Goal: Task Accomplishment & Management: Use online tool/utility

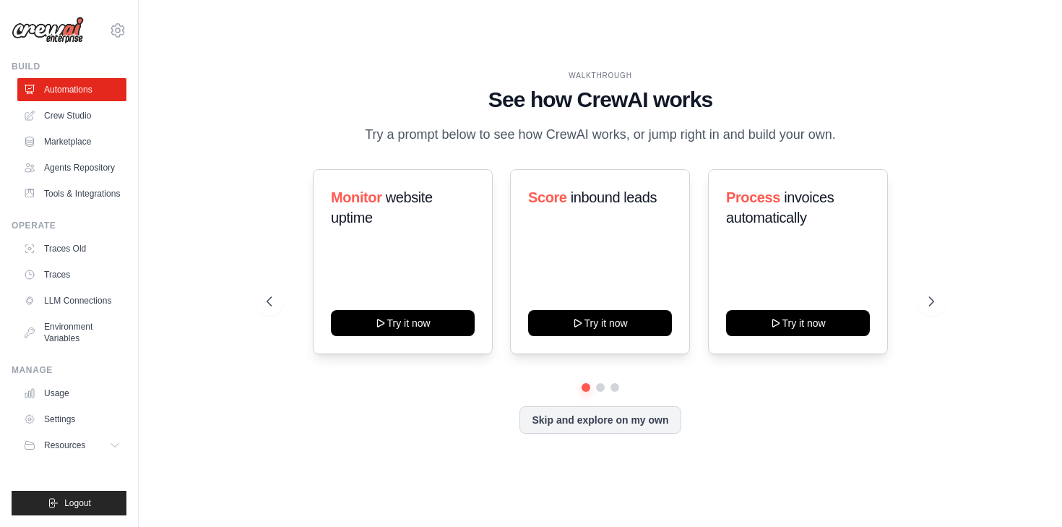
click at [117, 46] on div "[EMAIL_ADDRESS][DOMAIN_NAME] AB InBev - GHQ Your organization Settings" at bounding box center [69, 23] width 115 height 46
click at [121, 42] on div "icaro.belem-ext@ab-inbev.com AB InBev - GHQ Your organization Settings" at bounding box center [69, 23] width 115 height 46
click at [120, 35] on icon at bounding box center [117, 30] width 17 height 17
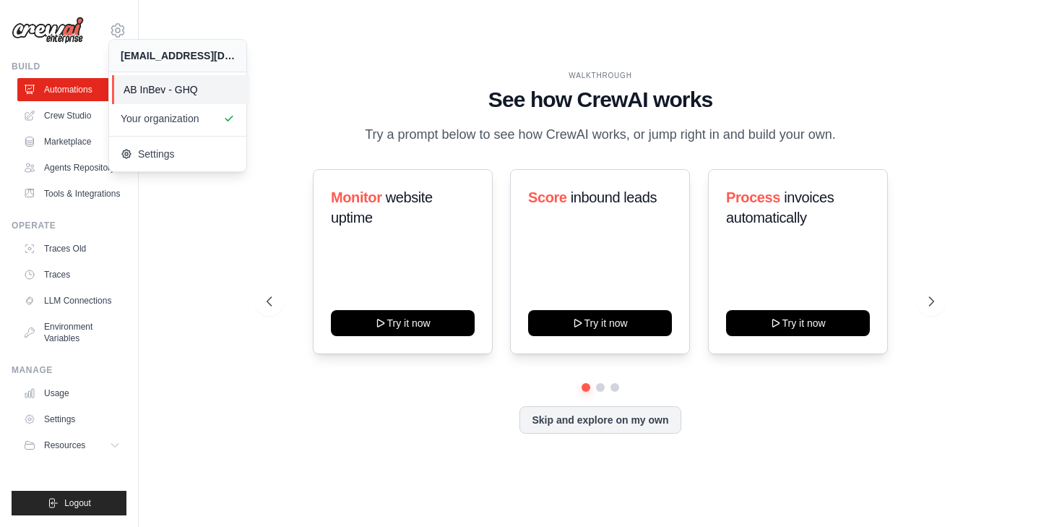
click at [124, 88] on span "AB InBev - GHQ" at bounding box center [181, 89] width 114 height 14
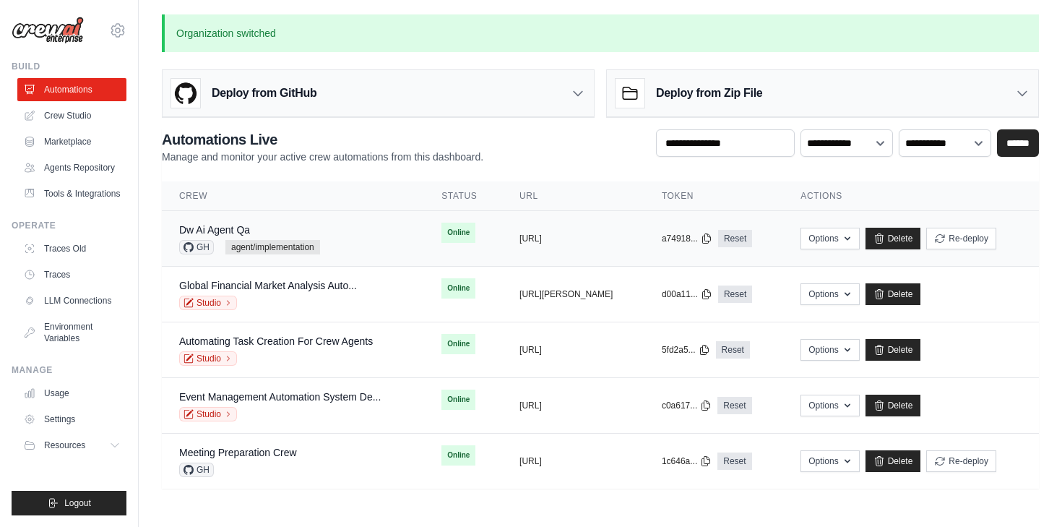
click at [314, 233] on div "Dw Ai Agent Qa" at bounding box center [249, 230] width 141 height 14
click at [984, 238] on button "Re-deploy" at bounding box center [961, 238] width 70 height 22
click at [300, 237] on div "Dw Ai Agent Qa GH agent/implementation" at bounding box center [249, 239] width 141 height 32
click at [342, 223] on div "Dw Ai Agent Qa GH agent/implementation" at bounding box center [293, 239] width 228 height 32
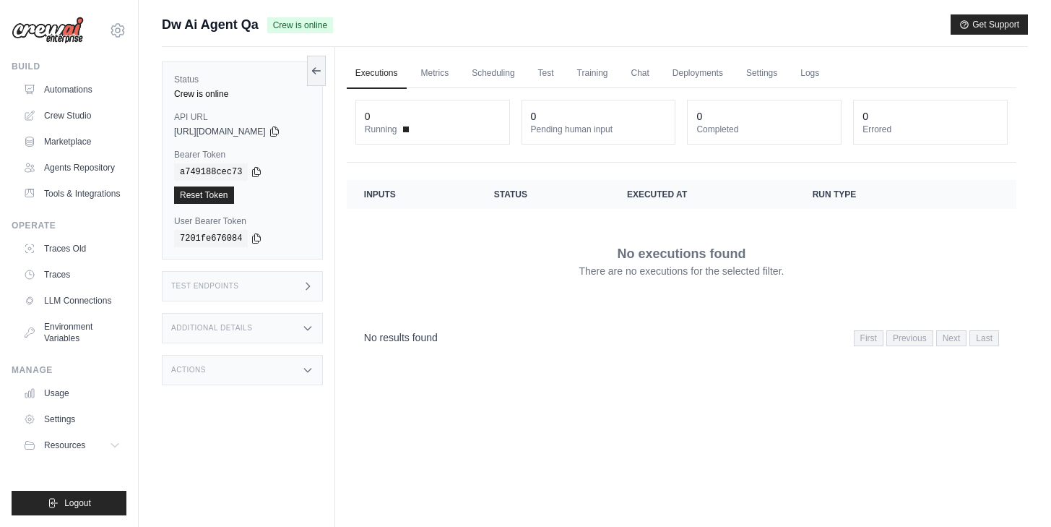
click at [271, 292] on div "Test Endpoints" at bounding box center [242, 286] width 161 height 30
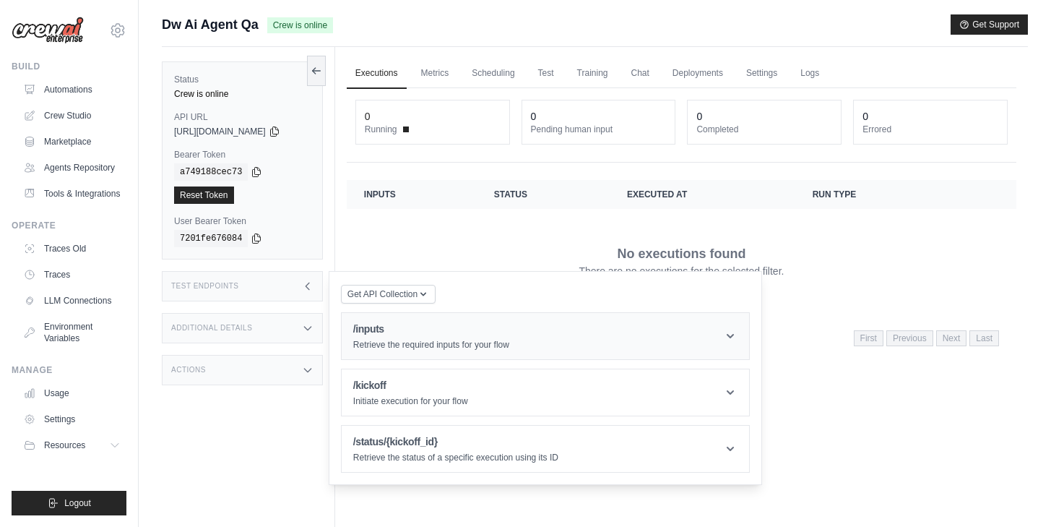
click at [437, 345] on p "Retrieve the required inputs for your flow" at bounding box center [431, 345] width 156 height 12
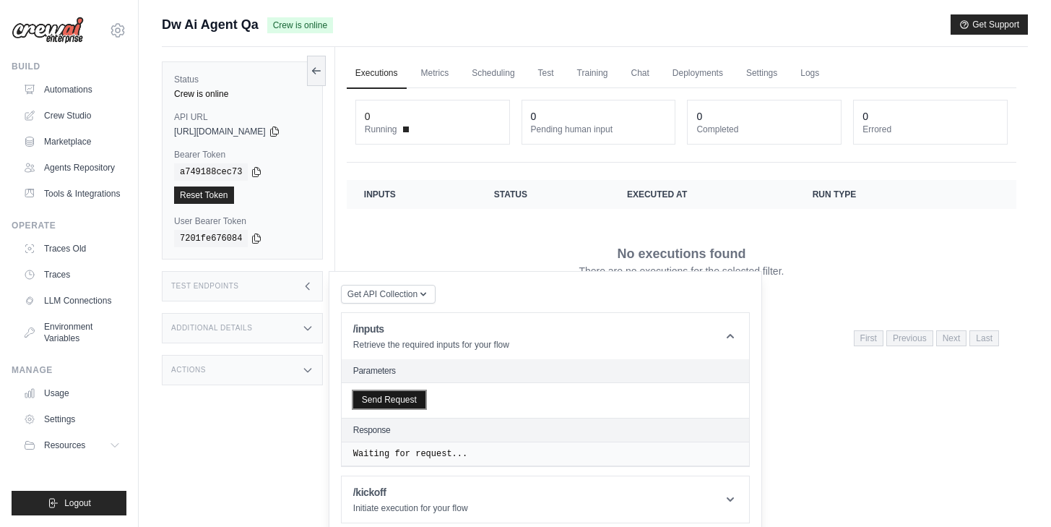
click at [397, 405] on button "Send Request" at bounding box center [389, 399] width 72 height 17
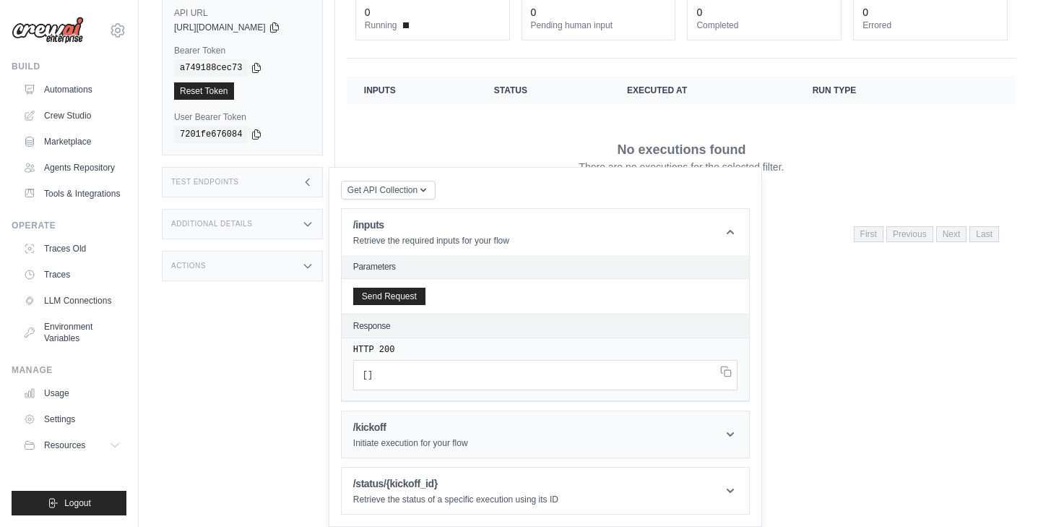
click at [477, 426] on header "/kickoff Initiate execution for your flow" at bounding box center [546, 434] width 408 height 46
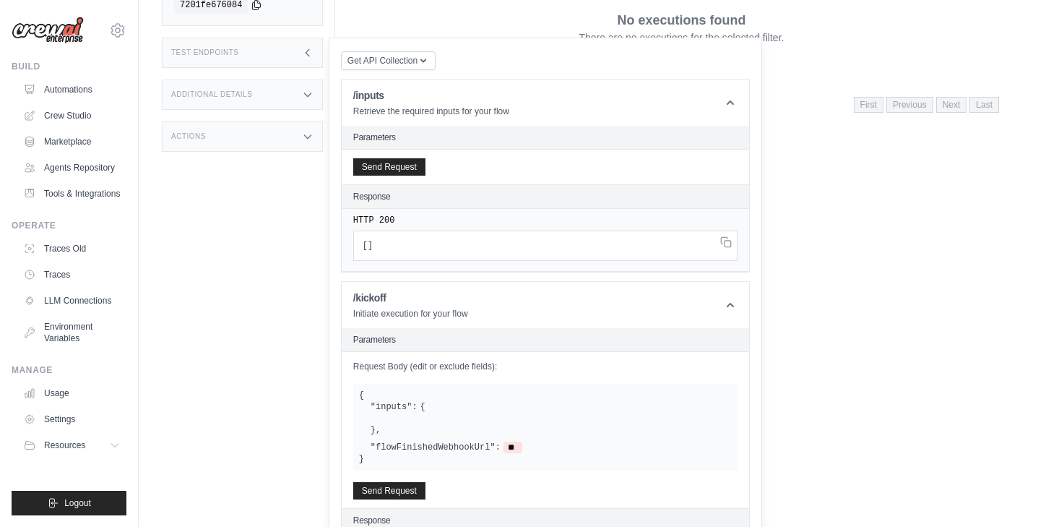
scroll to position [332, 0]
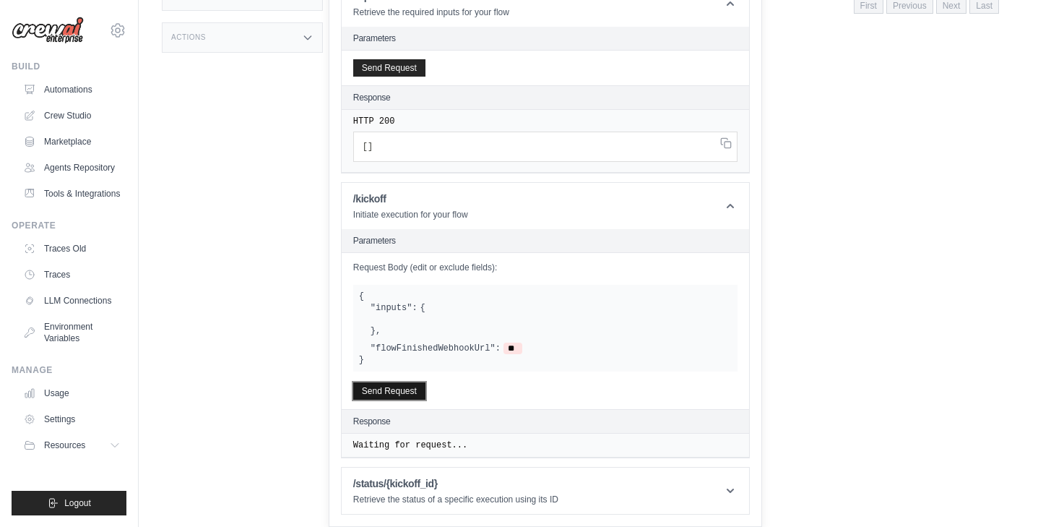
click at [410, 394] on button "Send Request" at bounding box center [389, 390] width 72 height 17
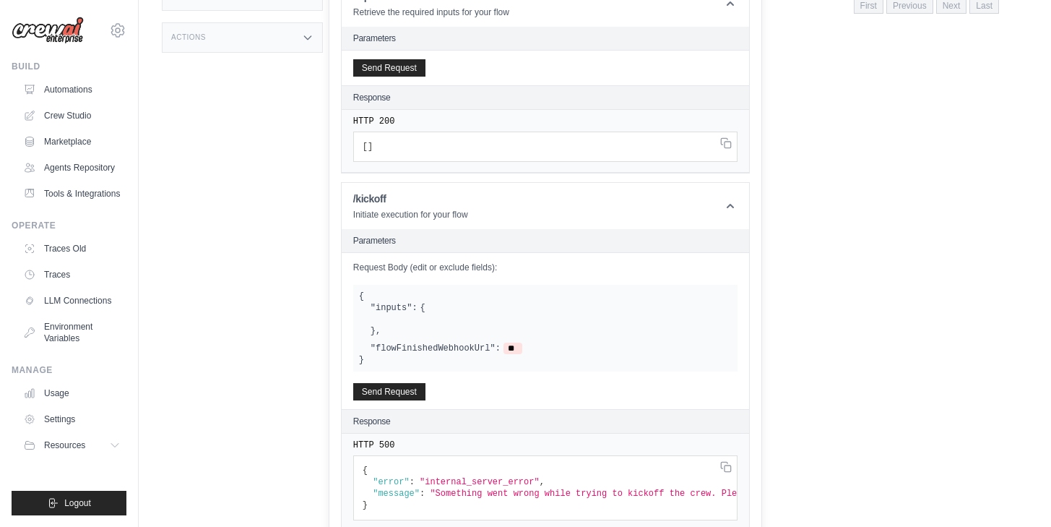
scroll to position [417, 0]
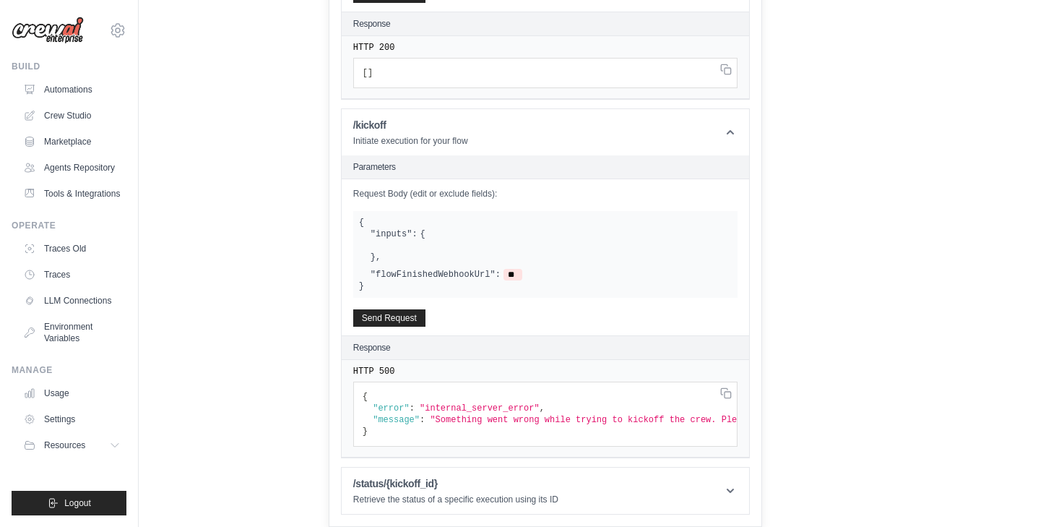
click at [469, 269] on label ""flowFinishedWebhookUrl":" at bounding box center [436, 275] width 130 height 12
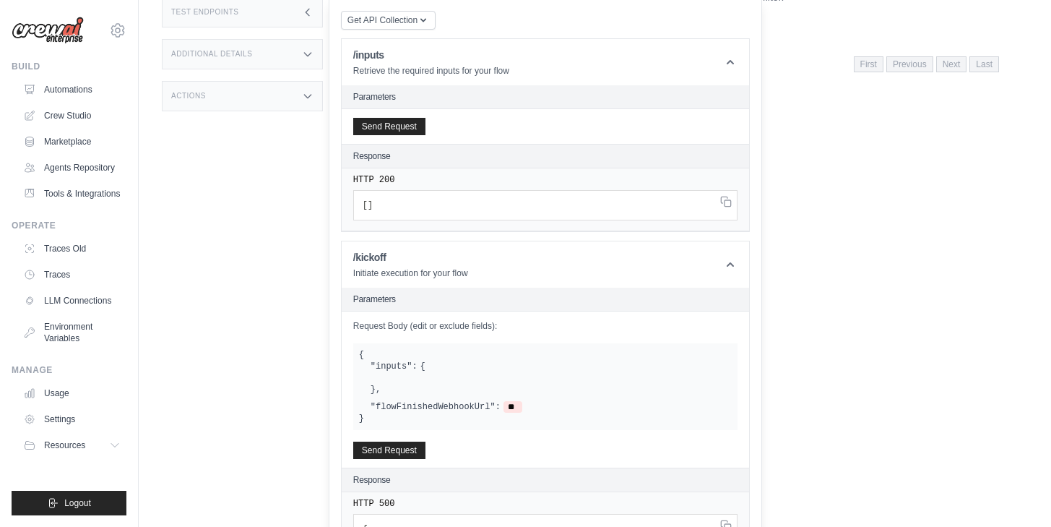
scroll to position [294, 0]
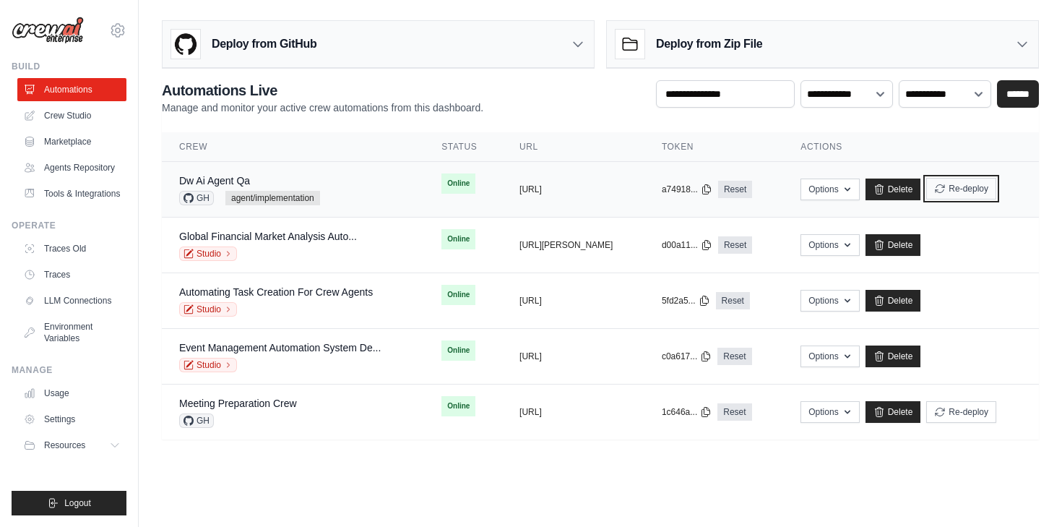
click at [975, 186] on button "Re-deploy" at bounding box center [961, 189] width 70 height 22
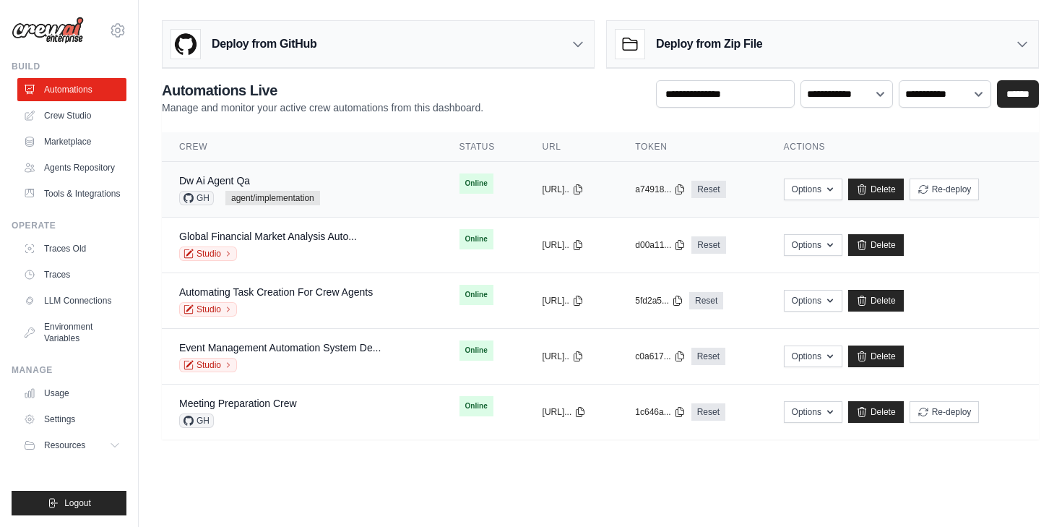
click at [293, 194] on span "agent/implementation" at bounding box center [272, 198] width 95 height 14
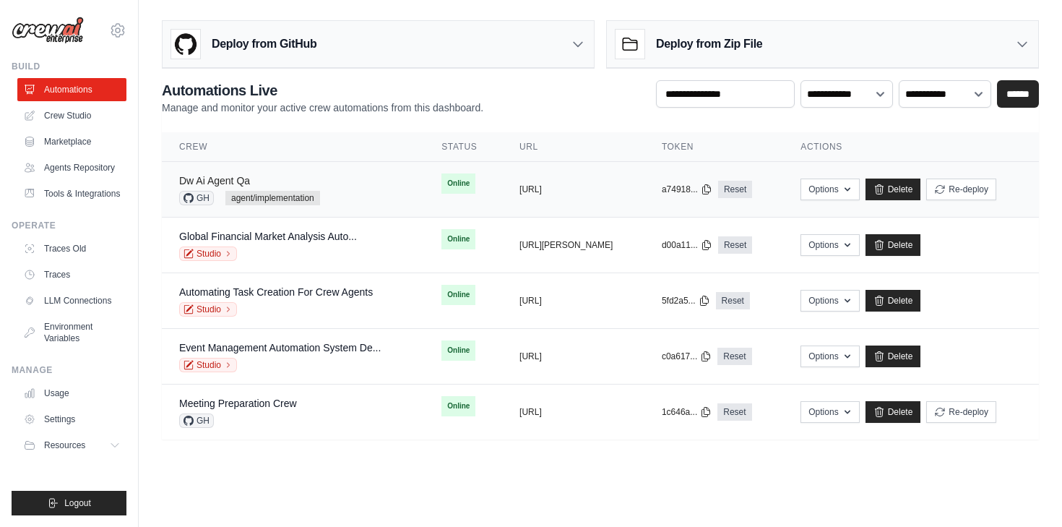
click at [243, 184] on link "Dw Ai Agent Qa" at bounding box center [214, 181] width 71 height 12
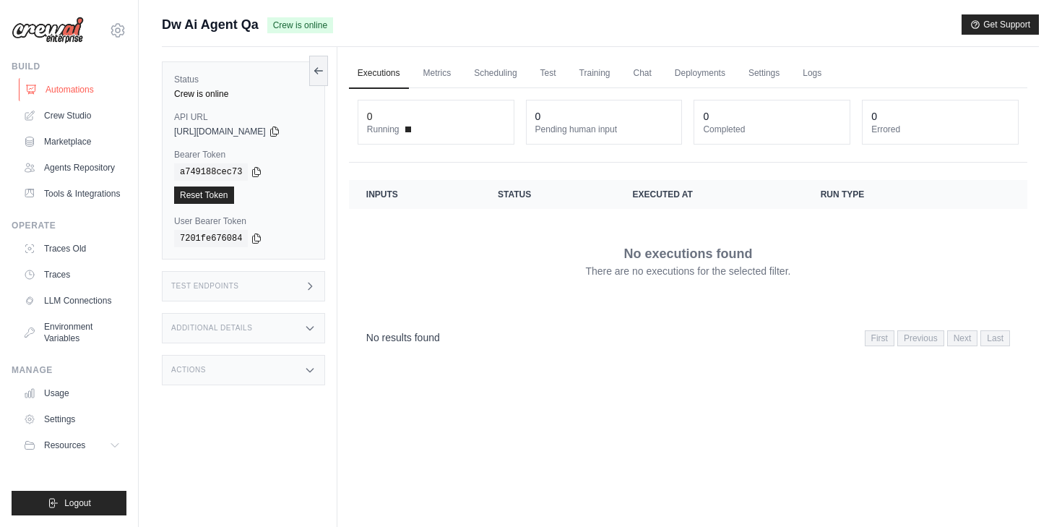
click at [55, 88] on link "Automations" at bounding box center [73, 89] width 109 height 23
click at [297, 285] on div "Test Endpoints" at bounding box center [242, 286] width 161 height 30
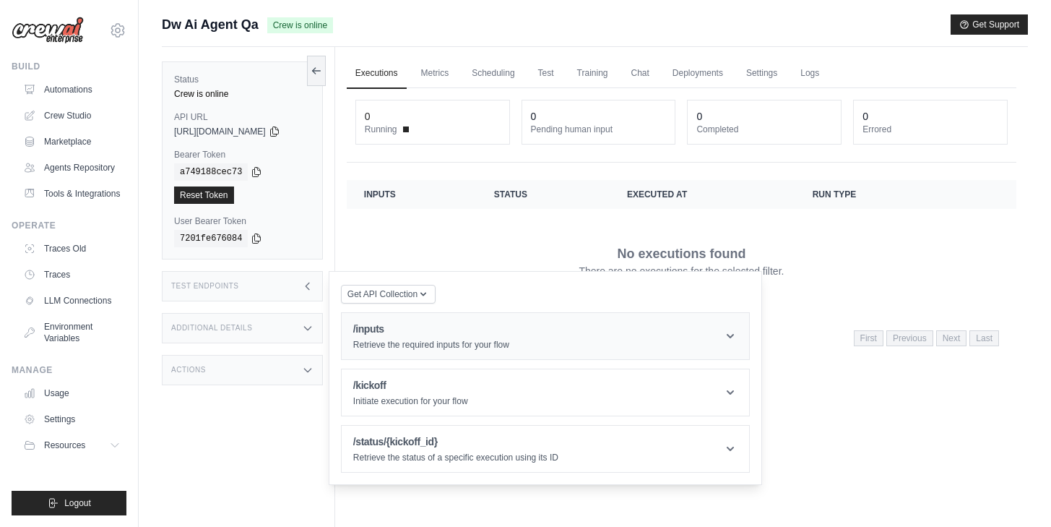
click at [438, 323] on h1 "/inputs" at bounding box center [431, 329] width 156 height 14
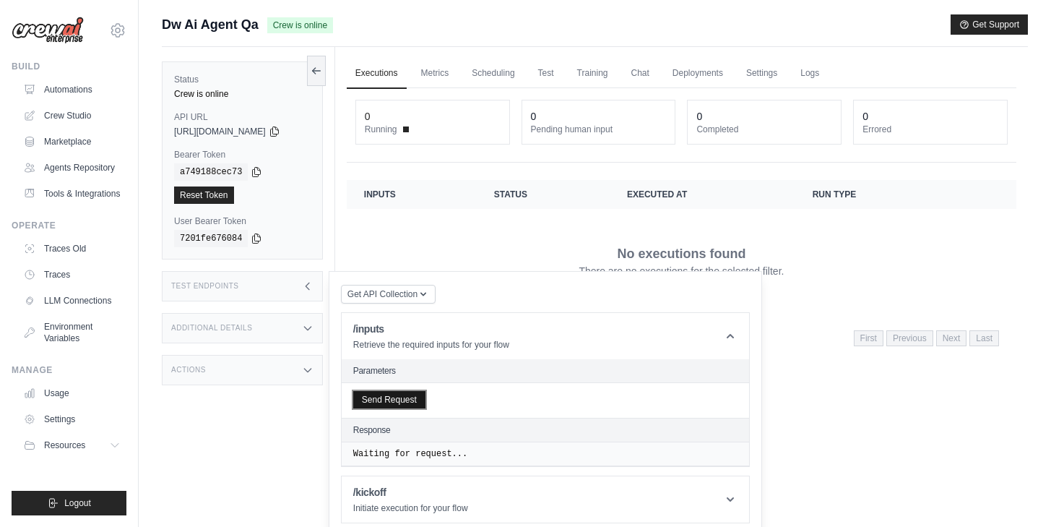
click at [426, 401] on button "Send Request" at bounding box center [389, 399] width 72 height 17
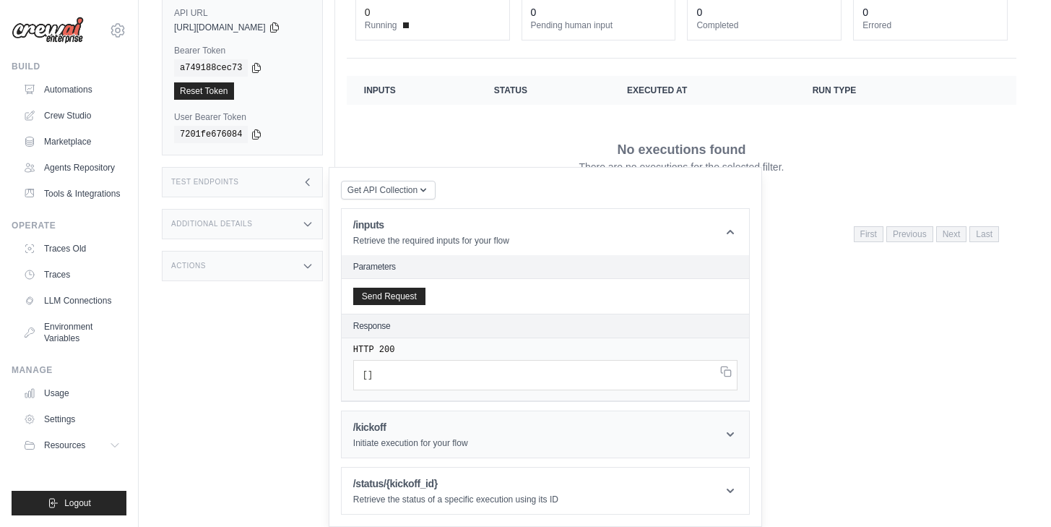
click at [411, 434] on h1 "/kickoff" at bounding box center [410, 427] width 115 height 14
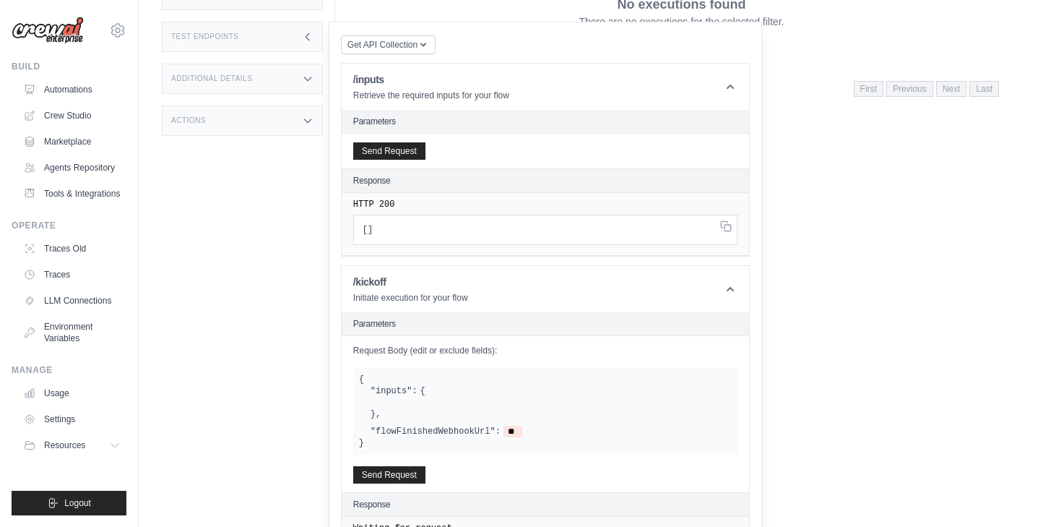
click at [405, 402] on div at bounding box center [551, 403] width 361 height 12
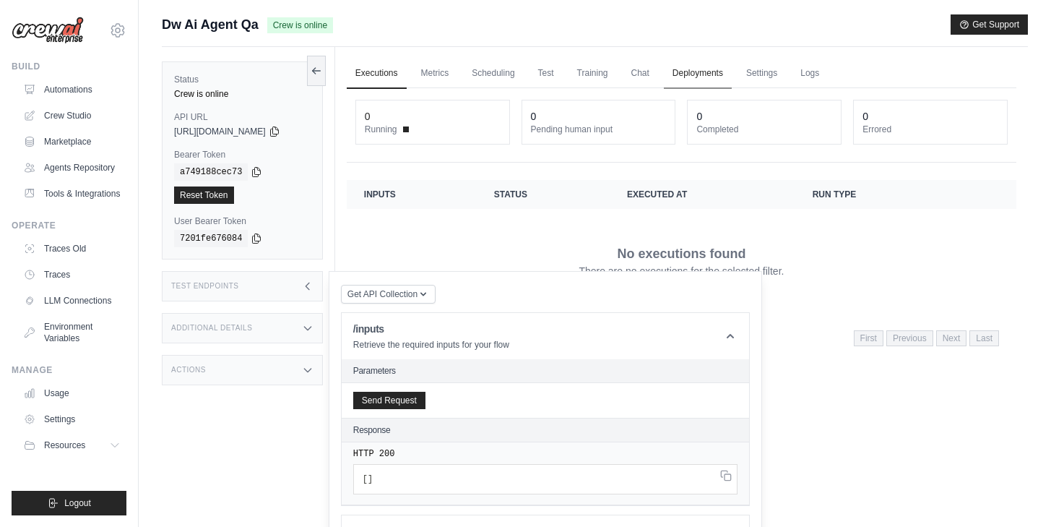
click at [686, 76] on link "Deployments" at bounding box center [698, 74] width 68 height 30
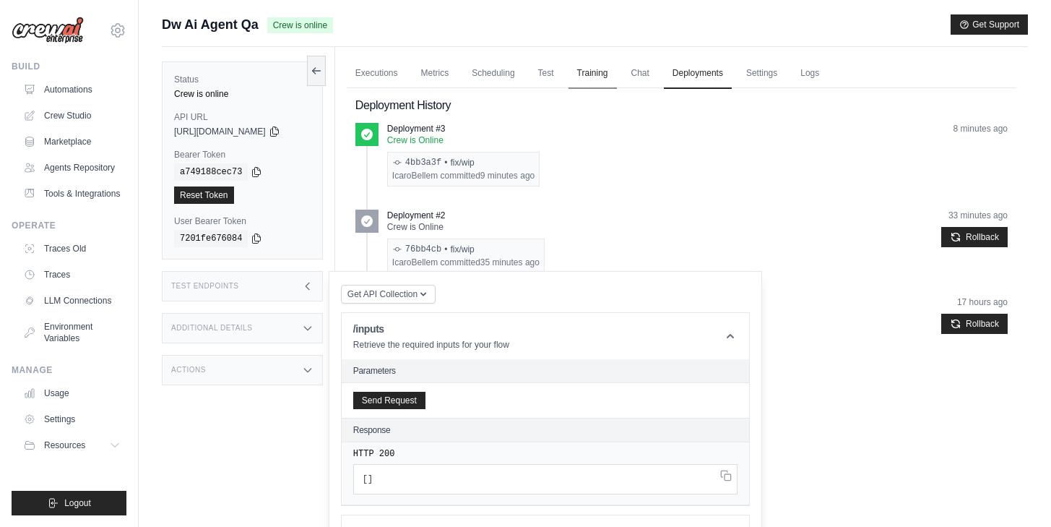
click at [610, 74] on link "Training" at bounding box center [593, 74] width 48 height 30
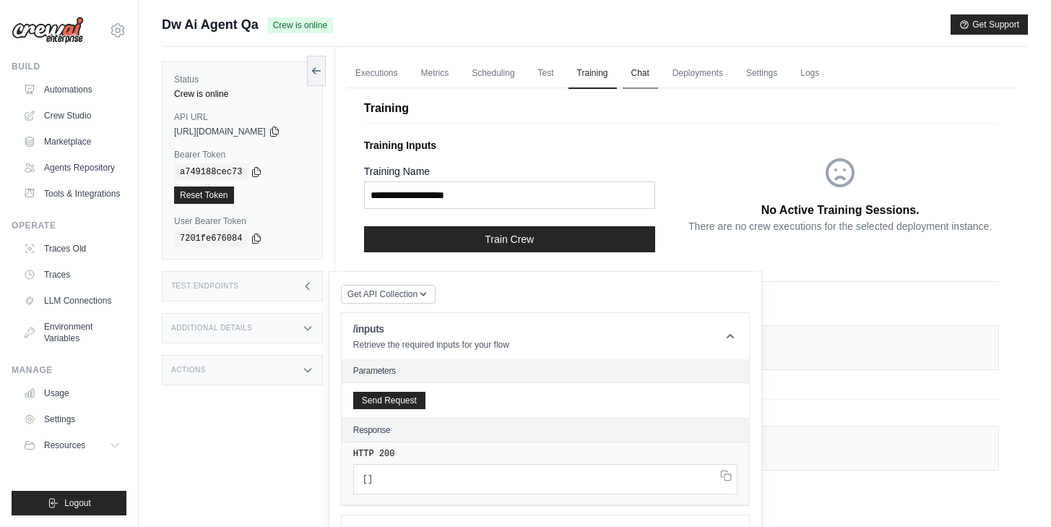
click at [649, 74] on link "Chat" at bounding box center [640, 74] width 35 height 30
click at [326, 73] on button at bounding box center [316, 71] width 19 height 30
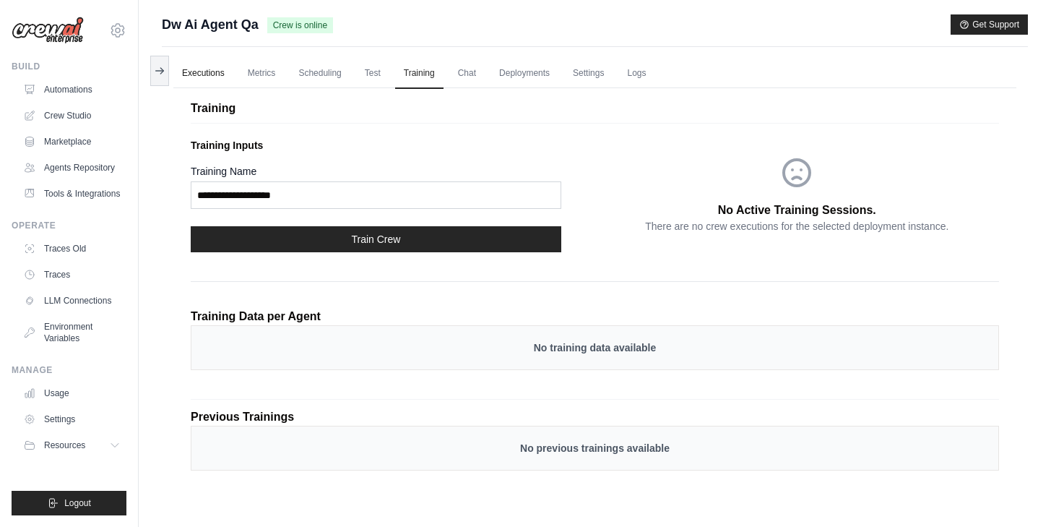
click at [183, 66] on link "Executions" at bounding box center [203, 74] width 60 height 30
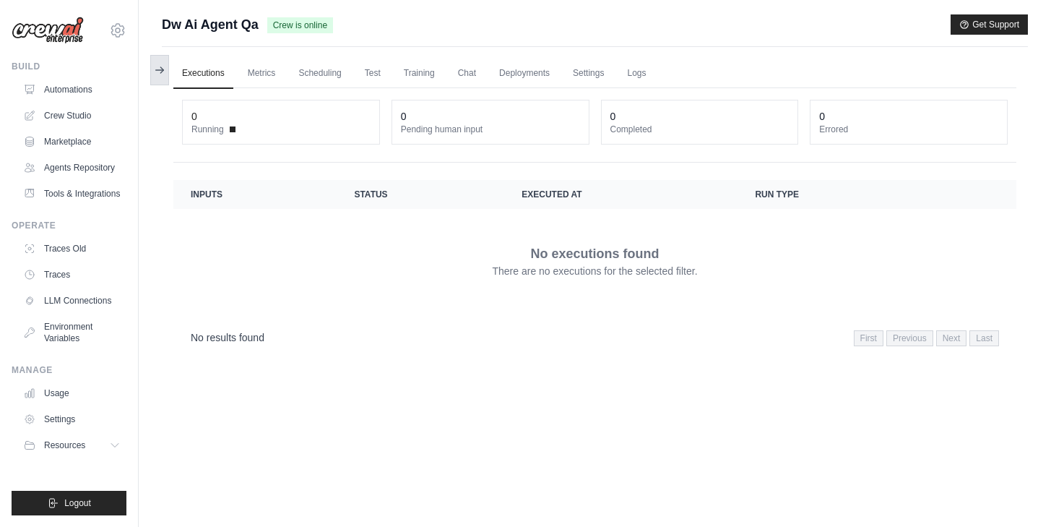
click at [165, 69] on button at bounding box center [159, 70] width 19 height 30
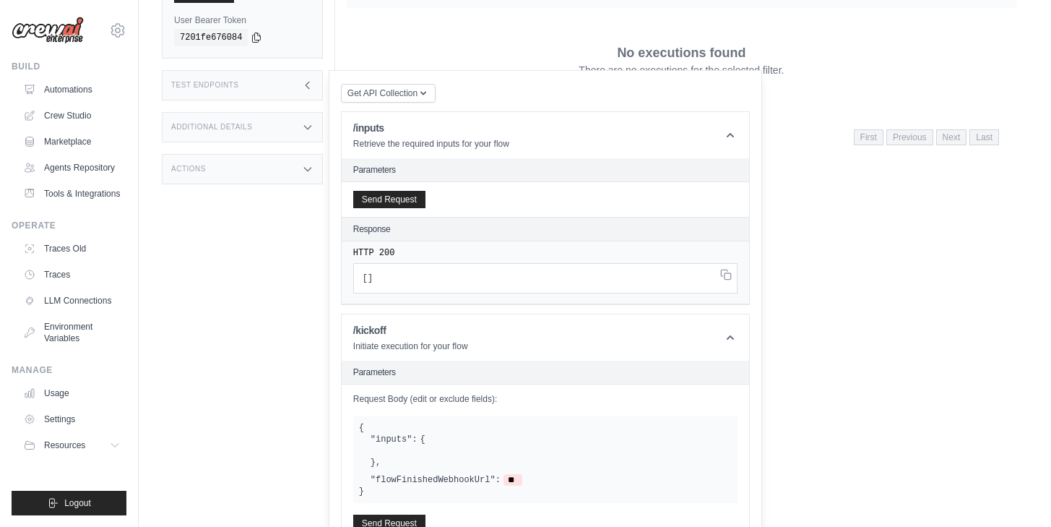
scroll to position [234, 0]
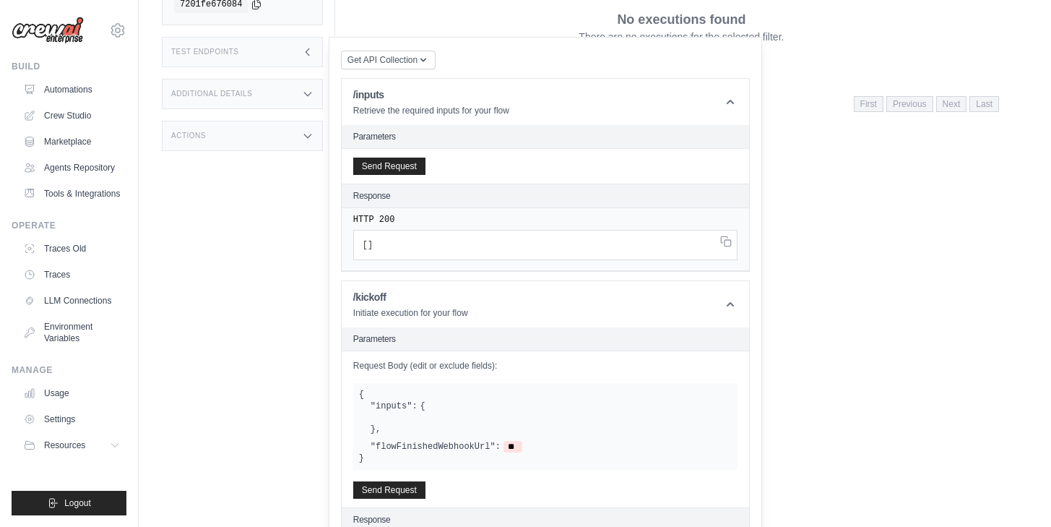
click at [405, 241] on pre "[ ]" at bounding box center [545, 245] width 384 height 30
click at [355, 243] on div "HTTP 200 [ ]" at bounding box center [546, 239] width 408 height 63
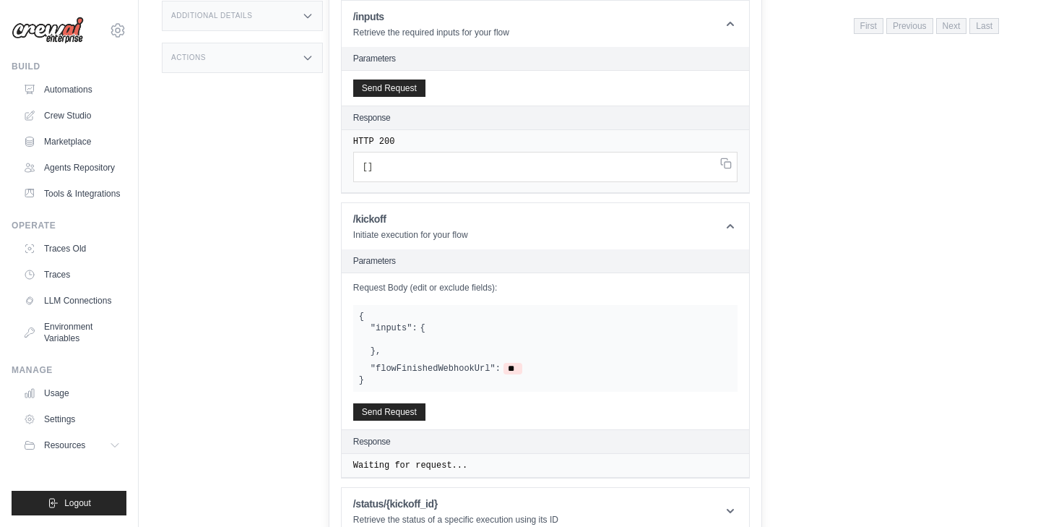
scroll to position [314, 0]
click at [423, 311] on div "{ "inputs": { } , "flowFinishedWebhookUrl": ** }" at bounding box center [545, 346] width 384 height 87
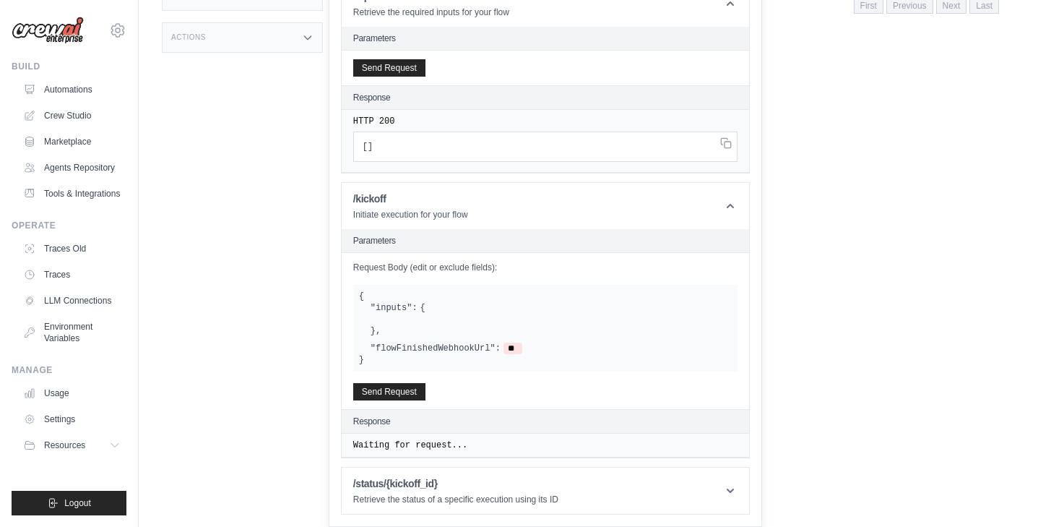
click at [463, 292] on div "{ "inputs": { } , "flowFinishedWebhookUrl": ** }" at bounding box center [545, 328] width 384 height 87
click at [452, 302] on div ""inputs": { } ," at bounding box center [551, 319] width 361 height 35
click at [411, 319] on div at bounding box center [551, 320] width 361 height 12
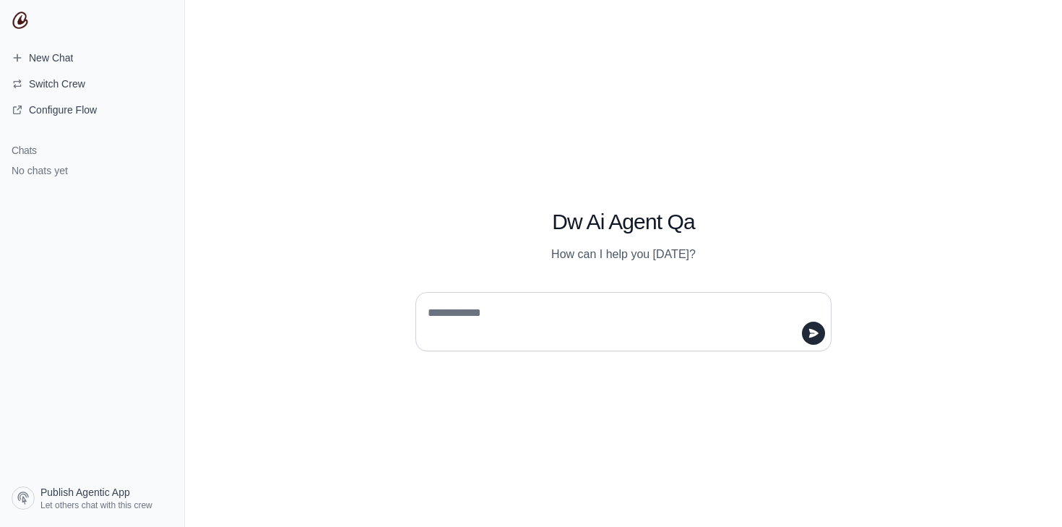
click at [467, 316] on textarea at bounding box center [619, 321] width 389 height 40
type textarea "**********"
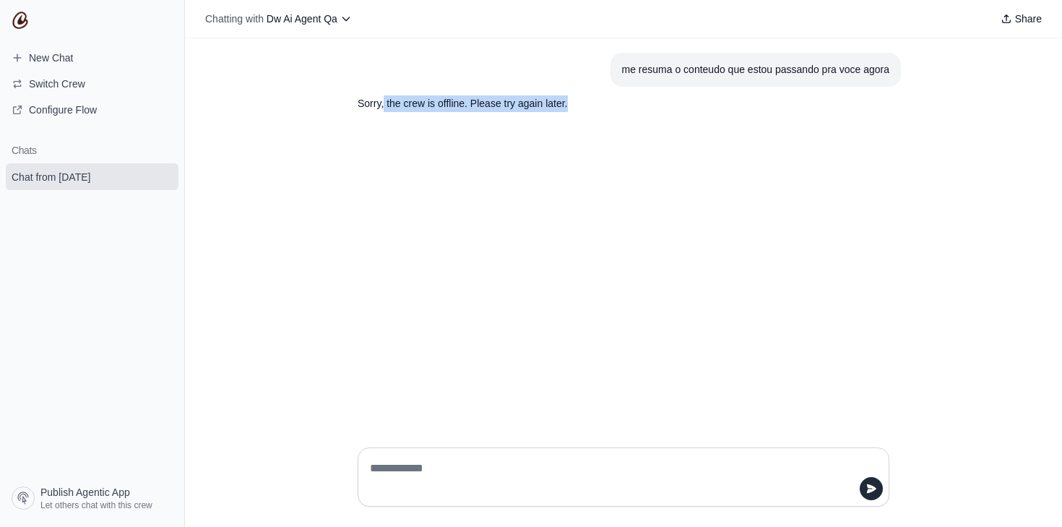
drag, startPoint x: 384, startPoint y: 105, endPoint x: 457, endPoint y: 148, distance: 84.5
click at [523, 139] on div "me resuma o conteudo que estou passando pra voce agora Sorry, the crew is offli…" at bounding box center [623, 236] width 877 height 397
click at [456, 145] on div "me resuma o conteudo que estou passando pra voce agora Sorry, the crew is offli…" at bounding box center [623, 236] width 877 height 397
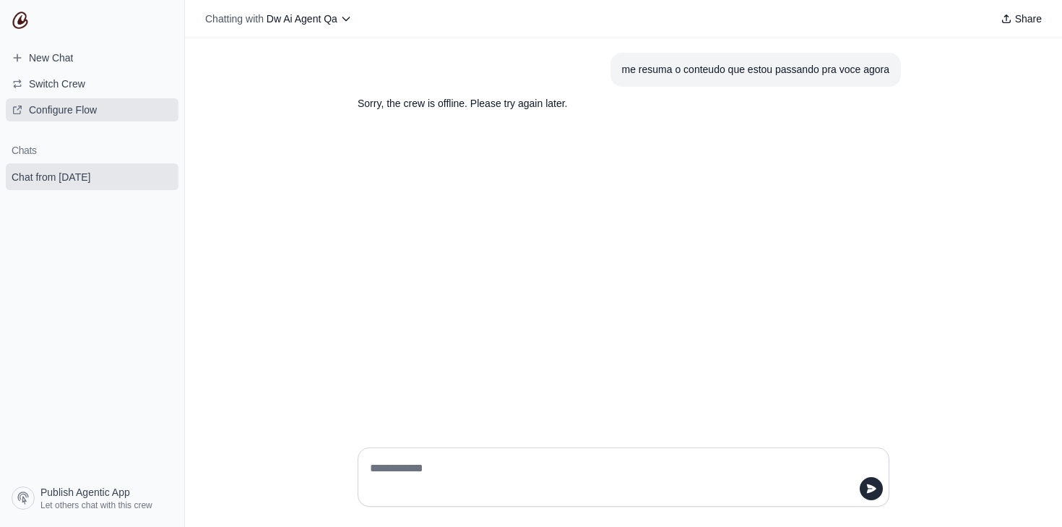
click at [69, 111] on span "Configure Flow" at bounding box center [63, 110] width 68 height 14
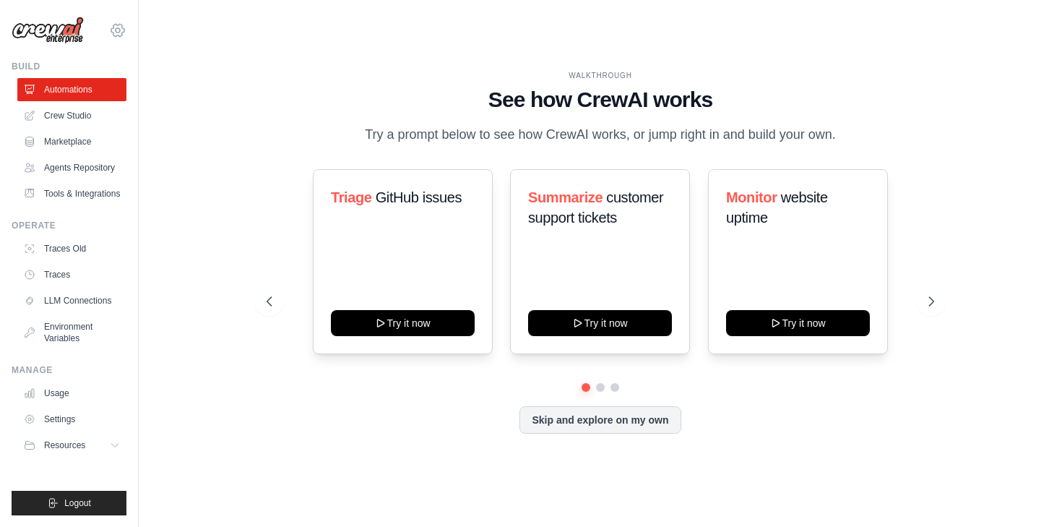
click at [126, 25] on div "[EMAIL_ADDRESS][DOMAIN_NAME] AB InBev - GHQ Your organization Settings" at bounding box center [69, 263] width 139 height 527
click at [124, 25] on icon at bounding box center [117, 30] width 17 height 17
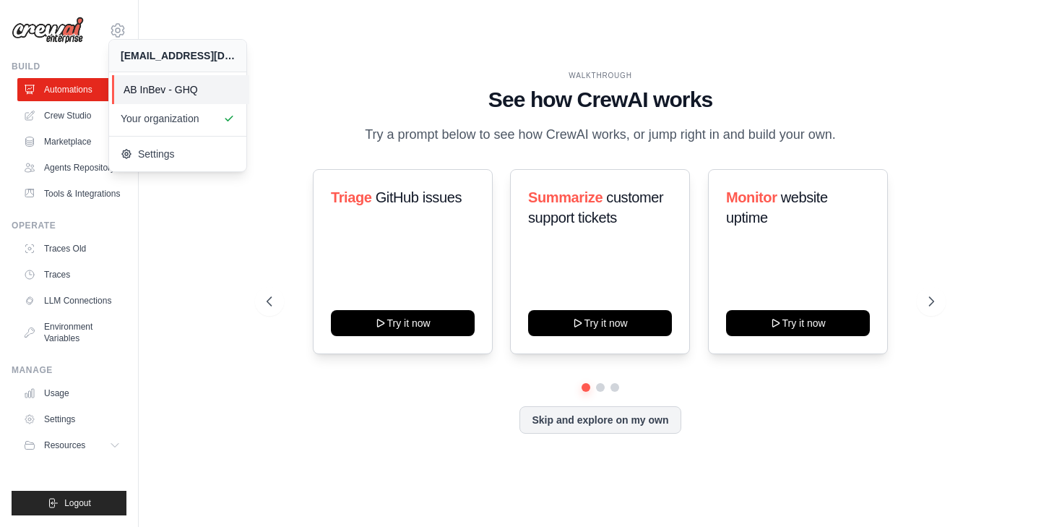
click at [137, 79] on link "AB InBev - GHQ" at bounding box center [180, 89] width 137 height 29
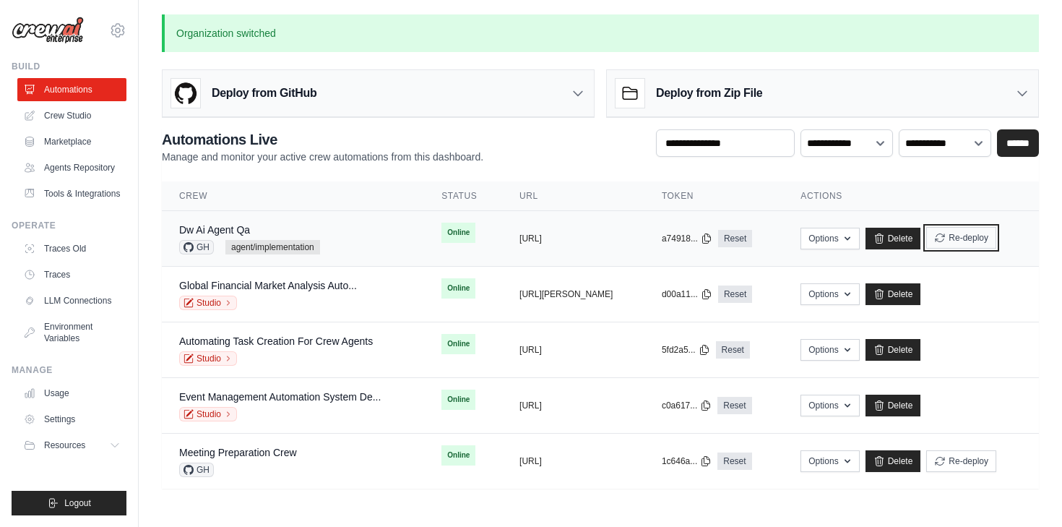
click at [973, 240] on button "Re-deploy" at bounding box center [961, 238] width 70 height 22
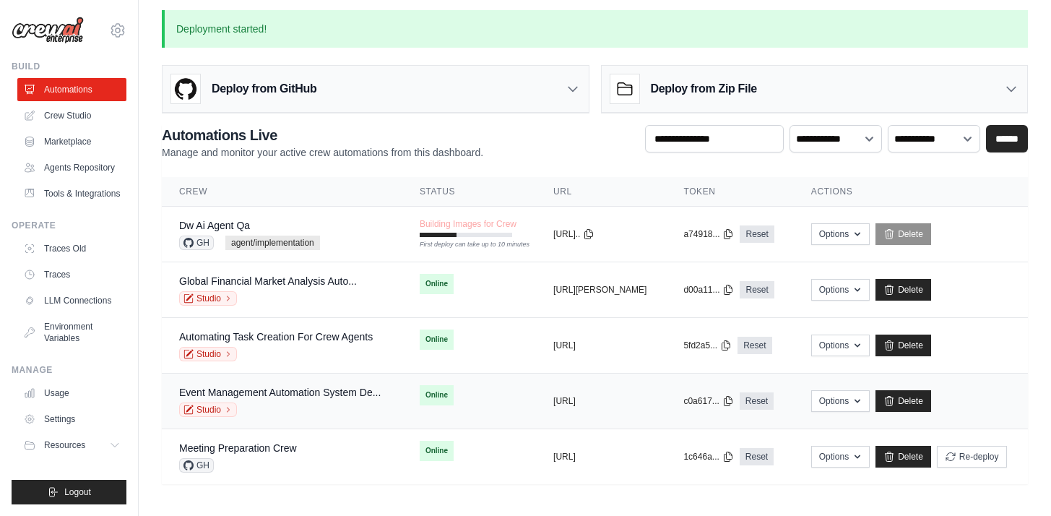
scroll to position [11, 0]
click at [346, 262] on td "Global Financial Market Analysis Auto... Studio" at bounding box center [282, 290] width 241 height 56
click at [357, 230] on div "Dw Ai Agent Qa GH agent/implementation" at bounding box center [282, 234] width 206 height 32
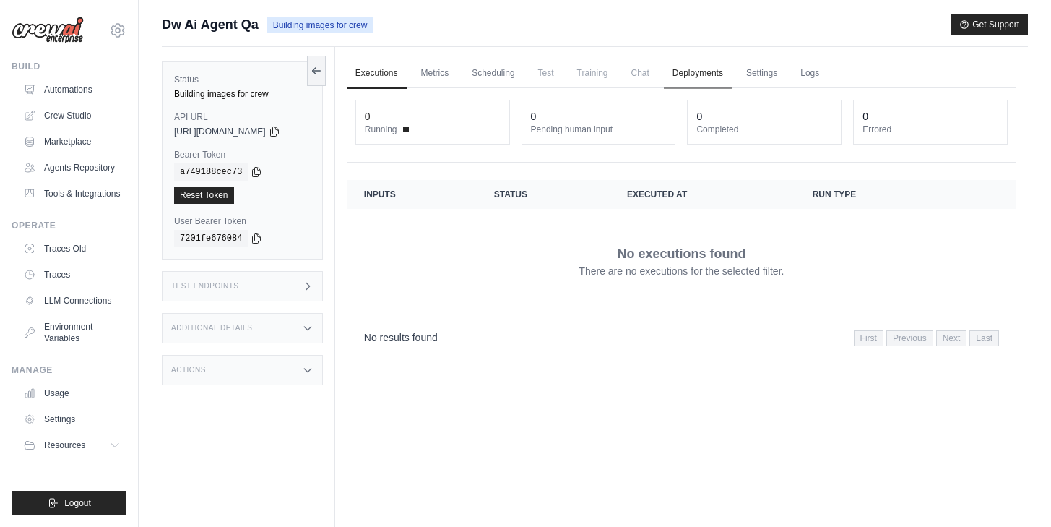
click at [692, 74] on link "Deployments" at bounding box center [698, 74] width 68 height 30
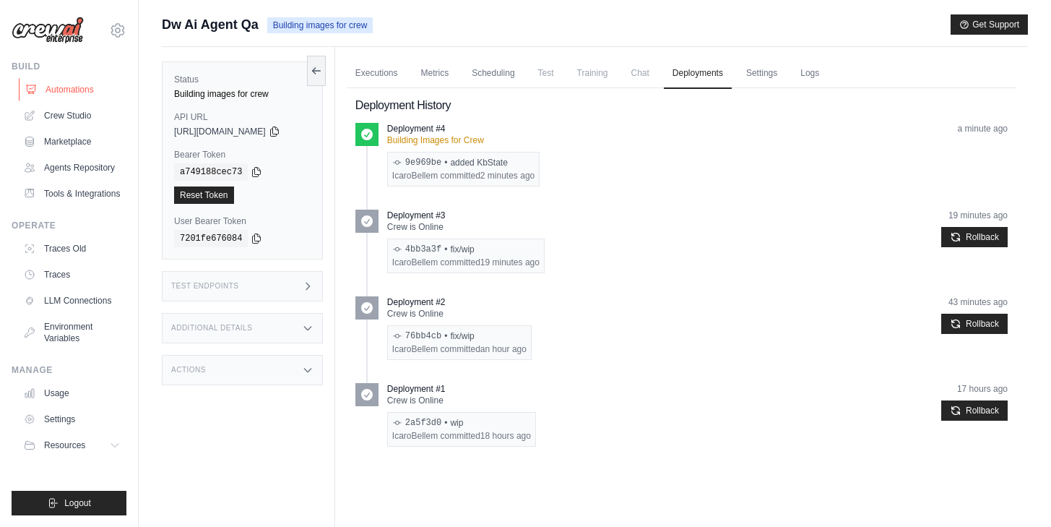
click at [68, 94] on link "Automations" at bounding box center [73, 89] width 109 height 23
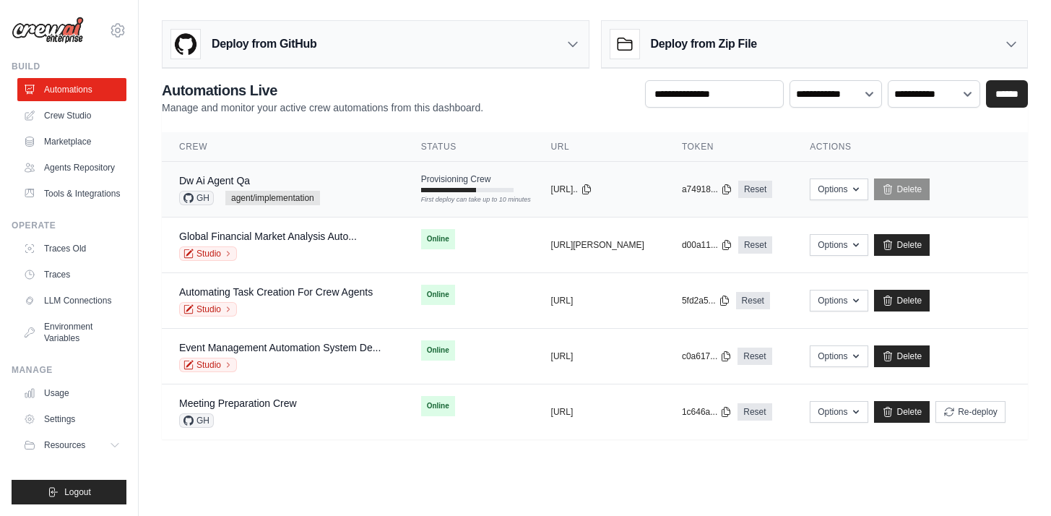
click at [368, 194] on div "Dw Ai Agent Qa GH agent/implementation" at bounding box center [282, 189] width 207 height 32
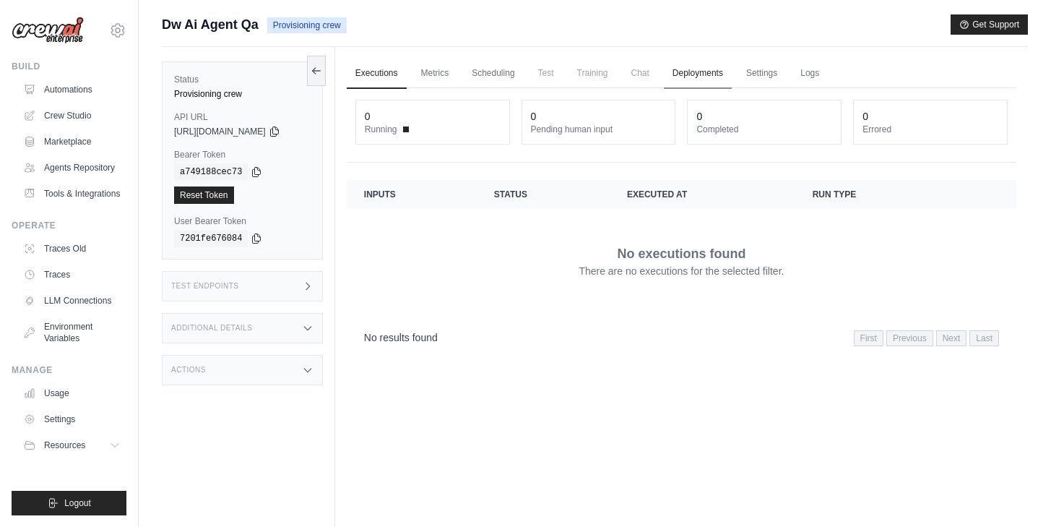
click at [728, 77] on link "Deployments" at bounding box center [698, 74] width 68 height 30
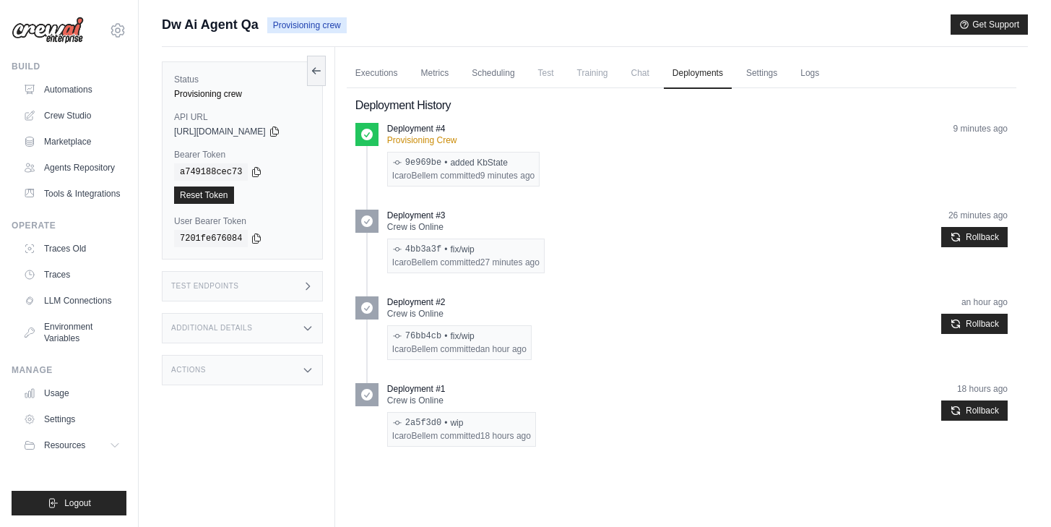
click at [239, 291] on div "Test Endpoints" at bounding box center [242, 286] width 161 height 30
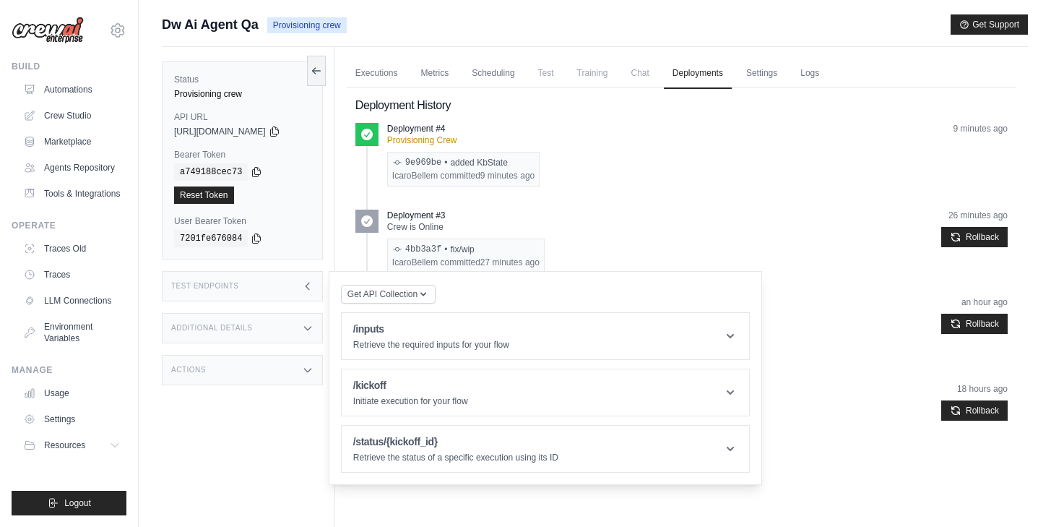
click at [239, 290] on div "Test Endpoints" at bounding box center [242, 286] width 161 height 30
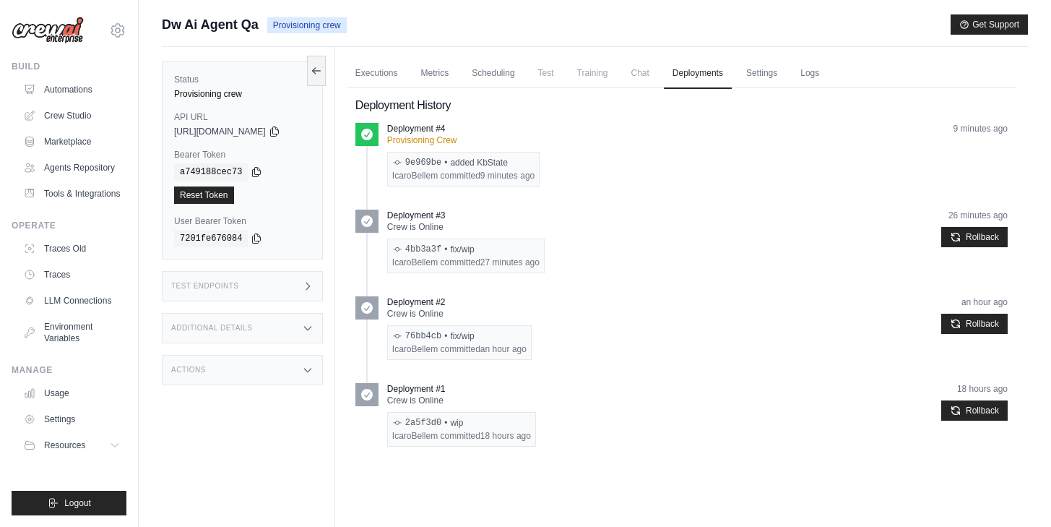
click at [238, 290] on div "Test Endpoints" at bounding box center [242, 286] width 161 height 30
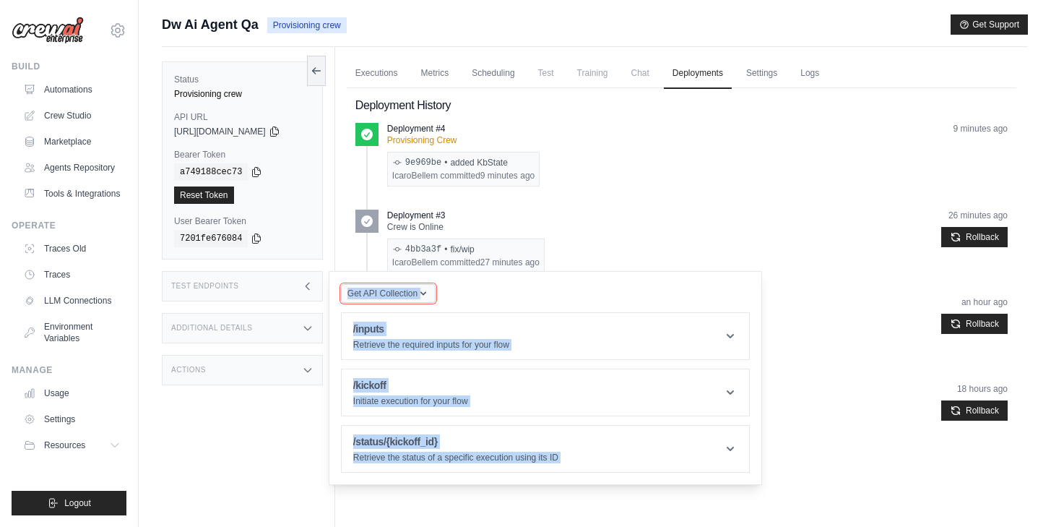
click at [397, 292] on span "Get API Collection" at bounding box center [383, 294] width 70 height 12
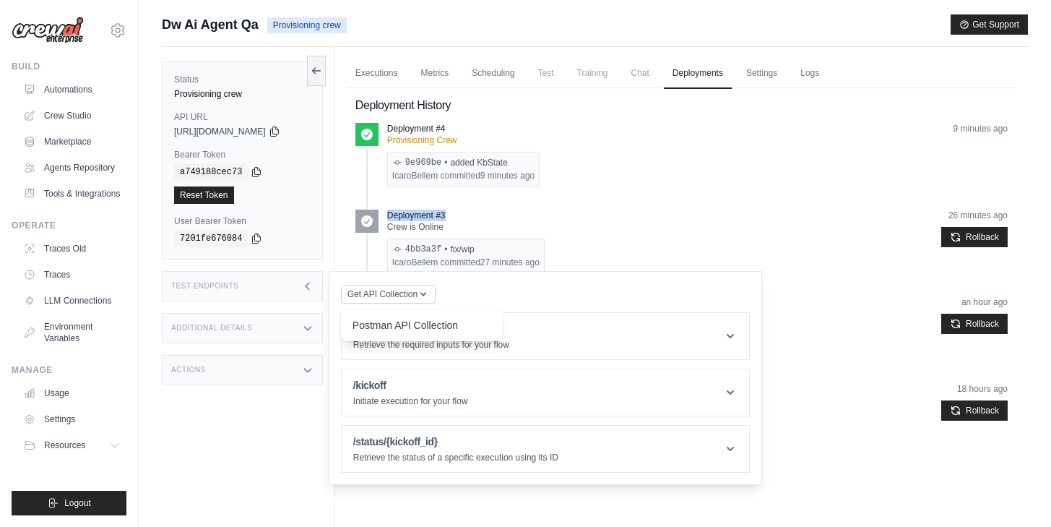
click at [685, 210] on ul "Deployment #4 Provisioning Crew 9e969be • added KbState IcaroBellem committed 9…" at bounding box center [681, 290] width 652 height 335
click at [322, 72] on icon at bounding box center [317, 70] width 12 height 12
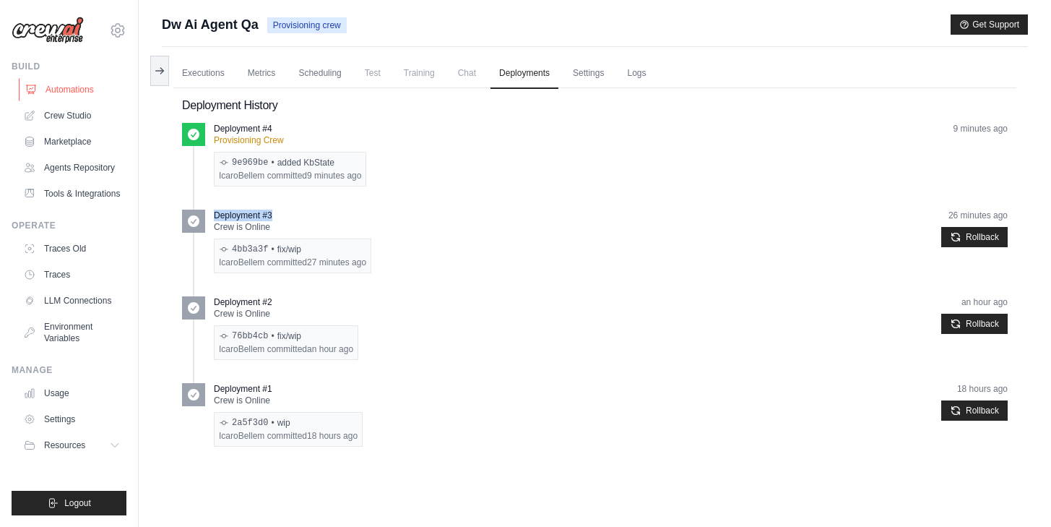
click at [77, 97] on link "Automations" at bounding box center [73, 89] width 109 height 23
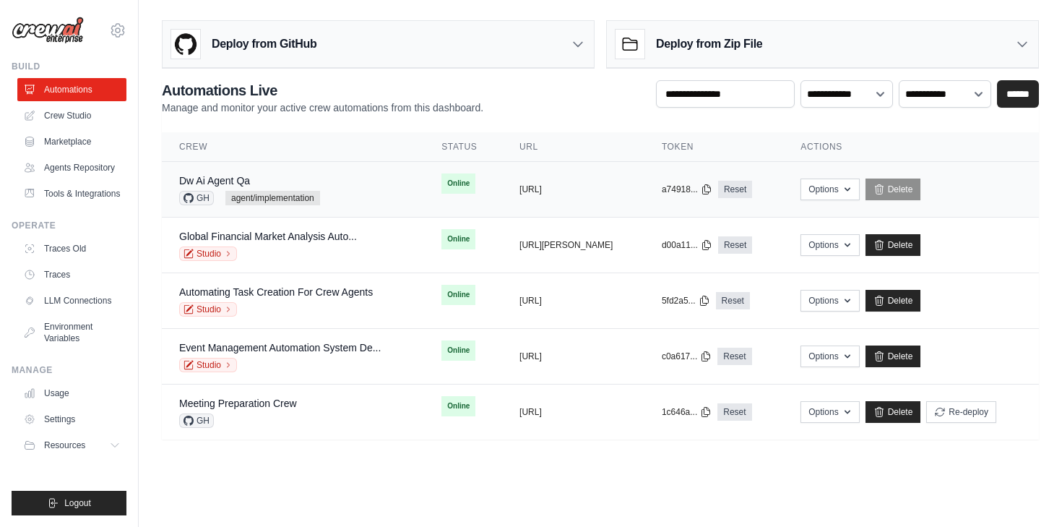
click at [327, 183] on div "Dw Ai Agent Qa GH agent/implementation" at bounding box center [293, 189] width 228 height 32
click at [319, 179] on div "Dw Ai Agent Qa" at bounding box center [249, 180] width 141 height 14
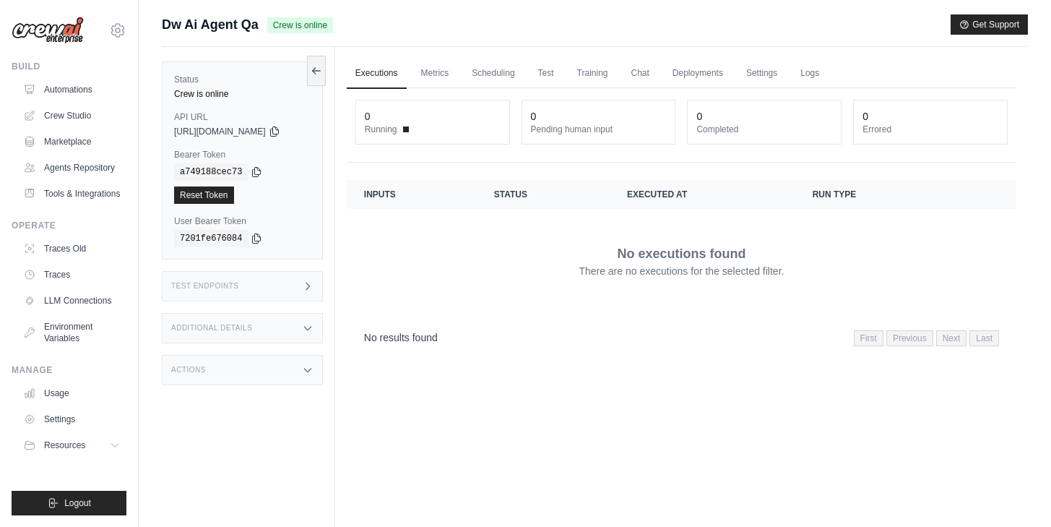
click at [238, 302] on div "Status Crew is online API URL copied https://dw-ai-agent-qa-cf9caba6-537d-49e4-…" at bounding box center [248, 310] width 173 height 527
click at [249, 290] on div "Test Endpoints" at bounding box center [242, 286] width 161 height 30
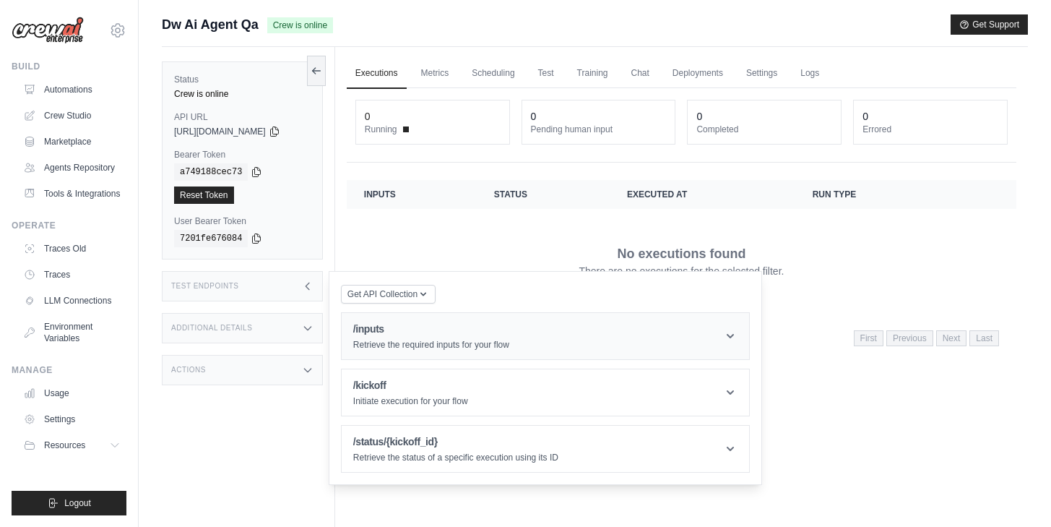
click at [408, 348] on p "Retrieve the required inputs for your flow" at bounding box center [431, 345] width 156 height 12
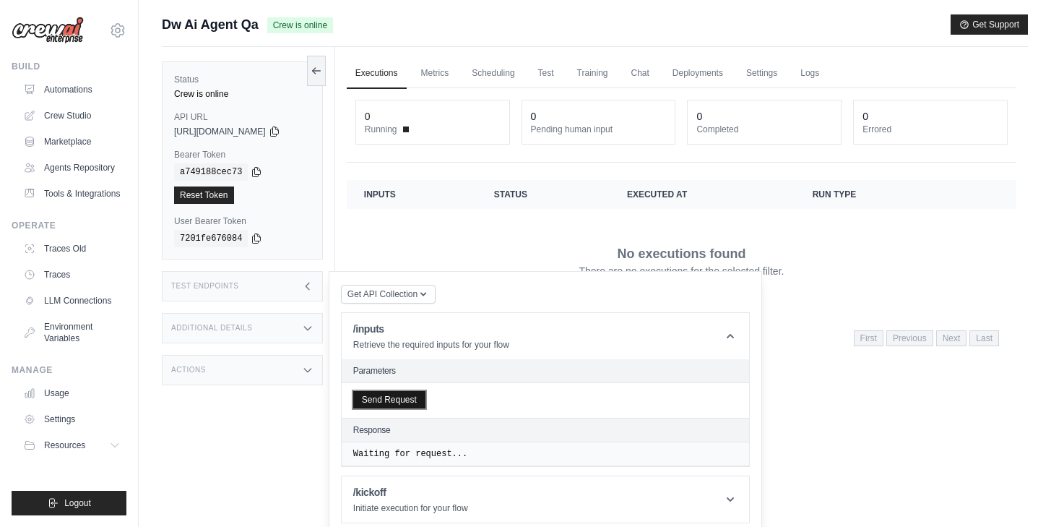
click at [413, 399] on button "Send Request" at bounding box center [389, 399] width 72 height 17
click at [506, 356] on header "/inputs Retrieve the required inputs for your flow" at bounding box center [546, 336] width 408 height 46
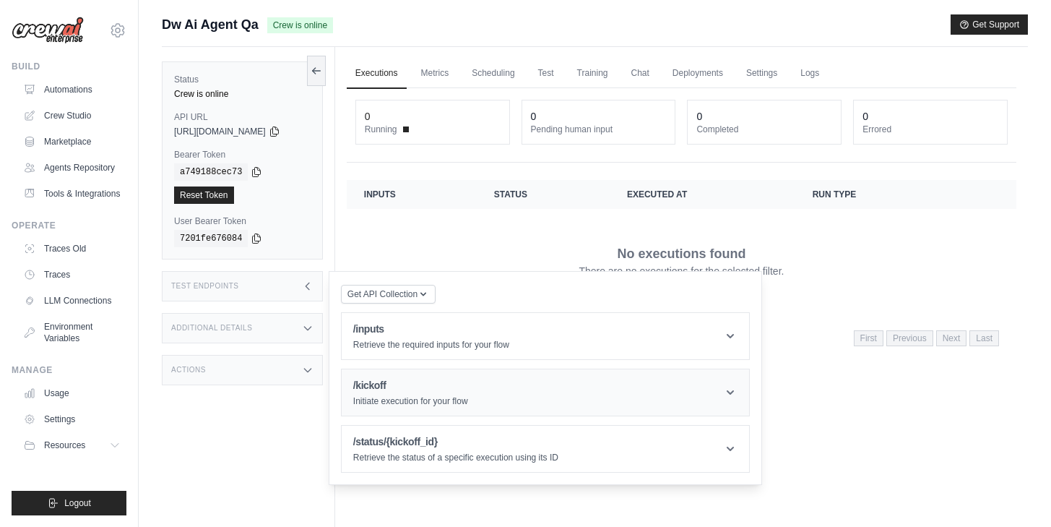
click at [493, 379] on header "/kickoff Initiate execution for your flow" at bounding box center [546, 392] width 408 height 46
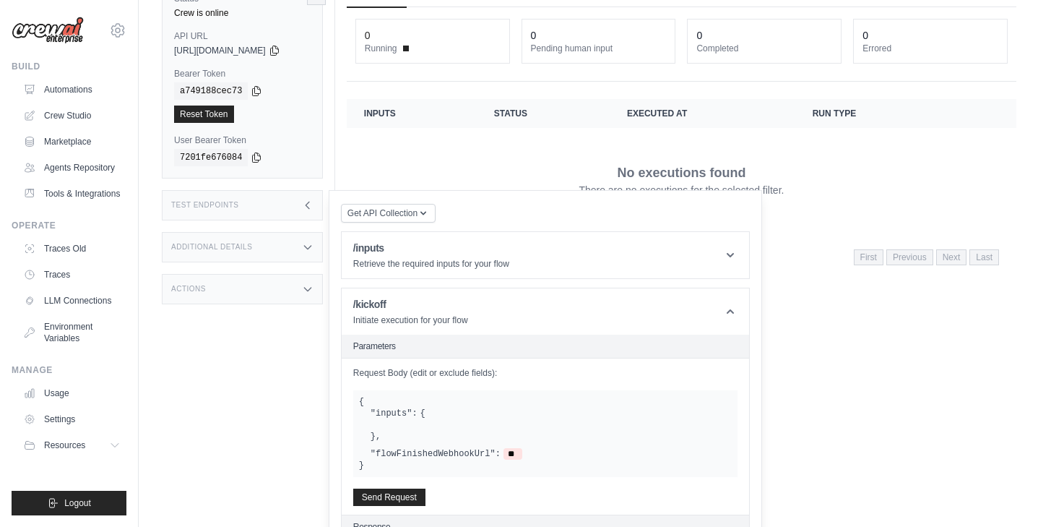
scroll to position [115, 0]
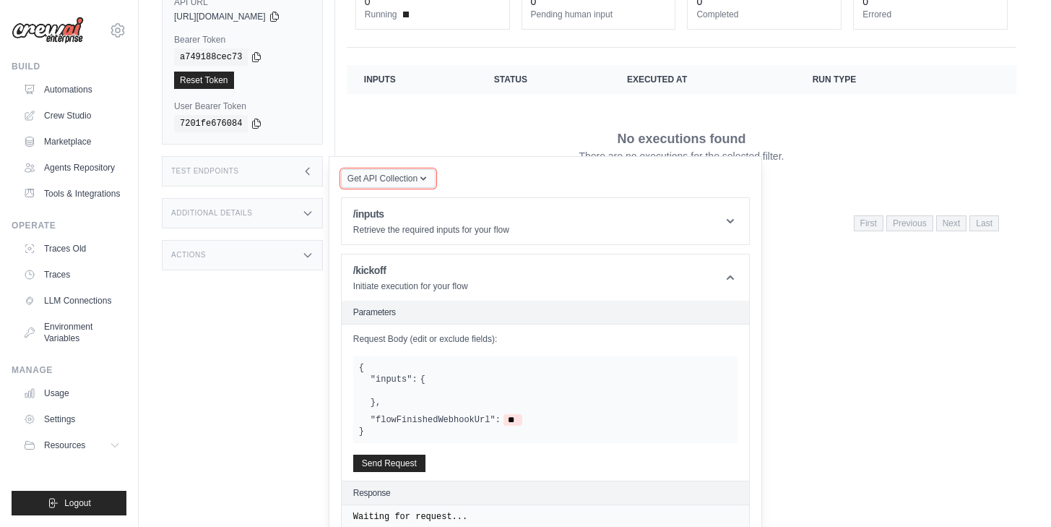
click at [404, 177] on span "Get API Collection" at bounding box center [383, 179] width 70 height 12
click at [420, 209] on div "Postman API Collection" at bounding box center [422, 210] width 139 height 14
click at [412, 170] on button "Get API Collection" at bounding box center [388, 178] width 95 height 19
drag, startPoint x: 363, startPoint y: 212, endPoint x: 460, endPoint y: 209, distance: 96.9
click at [460, 209] on div "Postman API Collection" at bounding box center [422, 210] width 139 height 14
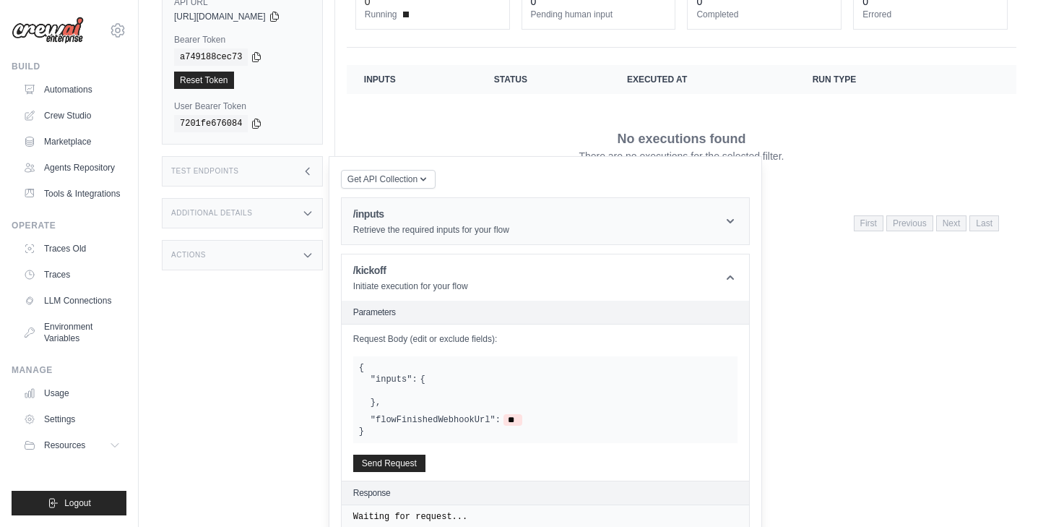
scroll to position [186, 0]
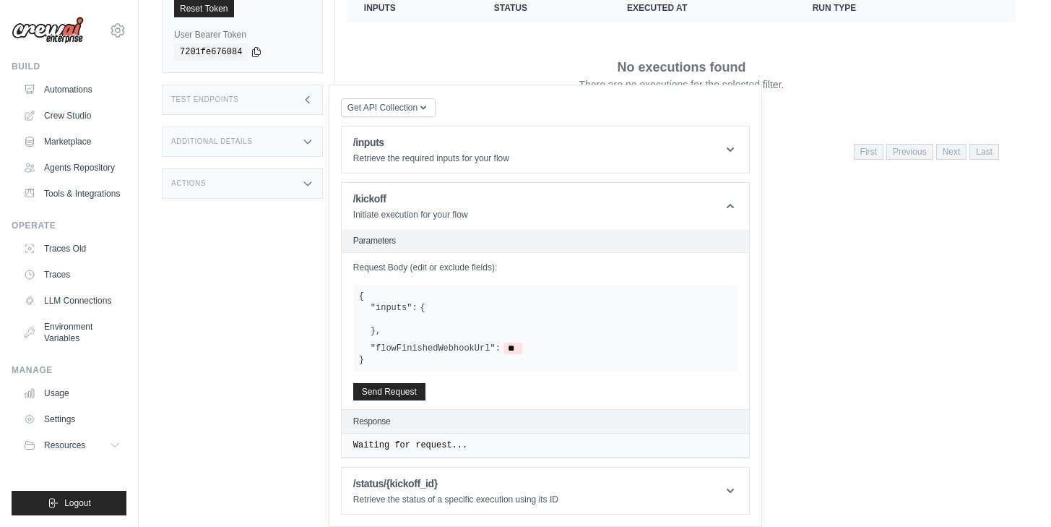
click at [309, 275] on div "Status Crew is online API URL copied https://dw-ai-agent-qa-cf9caba6-537d-49e4-…" at bounding box center [248, 124] width 173 height 527
click at [295, 137] on div "Additional Details" at bounding box center [242, 141] width 161 height 30
click at [263, 246] on div "Last Deployed September 25, 2025 at 11:41 Version 0.157.0 Branch agent/implemen…" at bounding box center [242, 201] width 161 height 89
click at [256, 276] on div "Actions" at bounding box center [242, 272] width 161 height 30
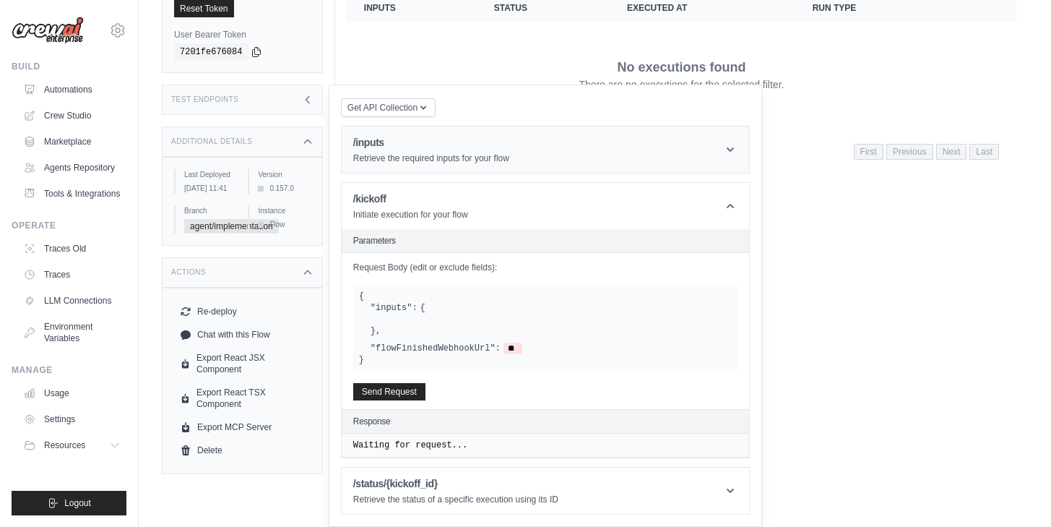
click at [426, 152] on div "/inputs Retrieve the required inputs for your flow" at bounding box center [431, 149] width 156 height 29
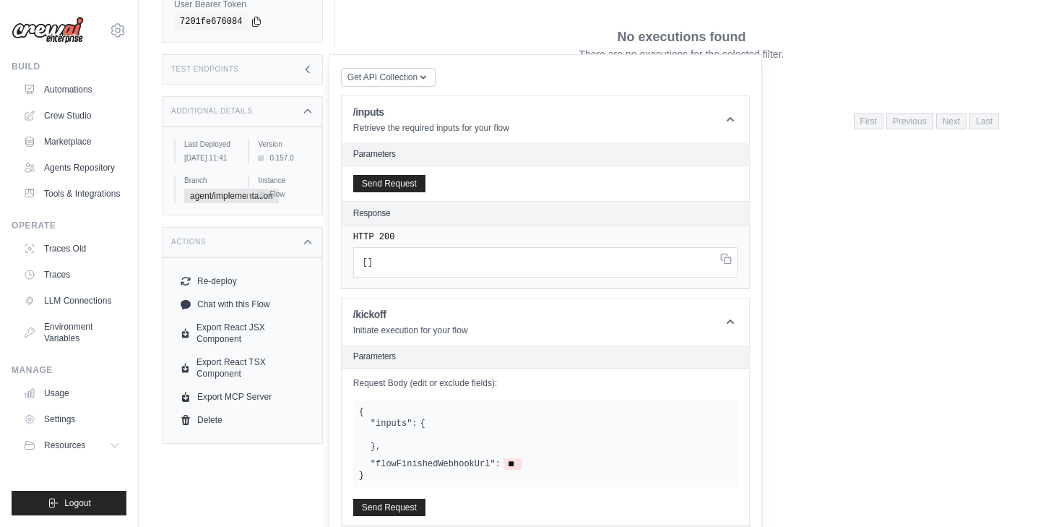
scroll to position [332, 0]
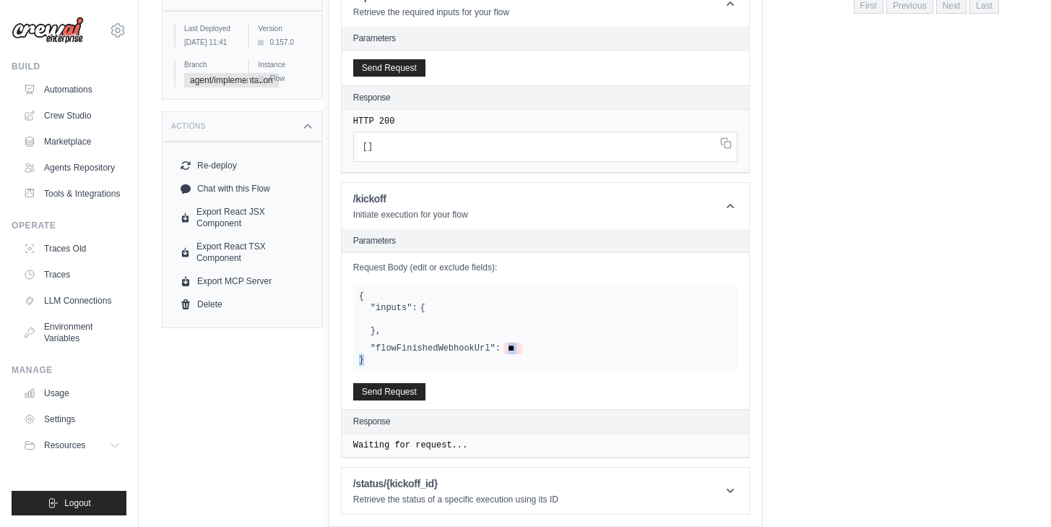
drag, startPoint x: 413, startPoint y: 362, endPoint x: 413, endPoint y: 326, distance: 36.1
click at [413, 332] on div "{ "inputs": { } , "flowFinishedWebhookUrl": ** }" at bounding box center [545, 328] width 384 height 87
click at [412, 326] on div ""inputs": { } ," at bounding box center [551, 319] width 361 height 35
click at [413, 326] on div ""inputs": { } ," at bounding box center [551, 319] width 361 height 35
click at [734, 207] on icon at bounding box center [730, 206] width 7 height 4
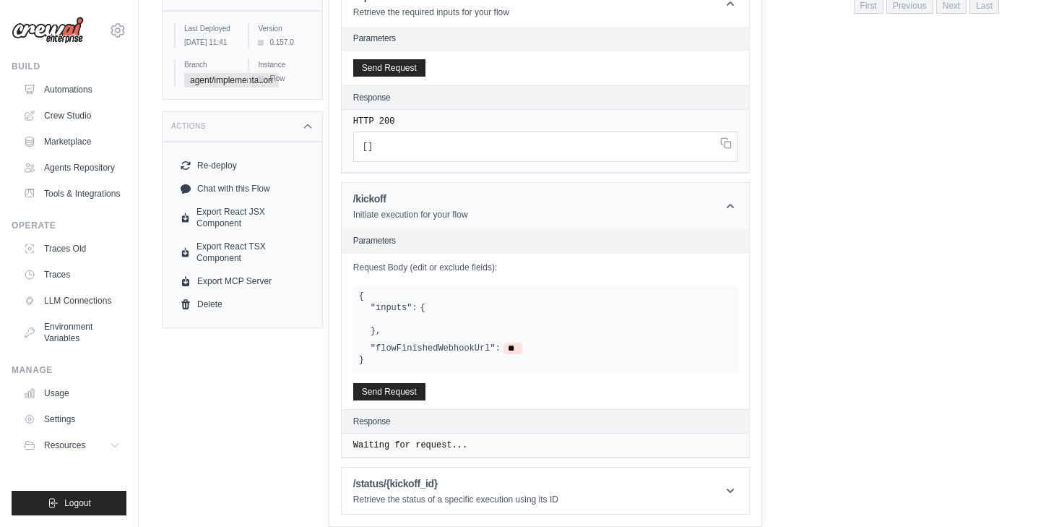
scroll to position [145, 0]
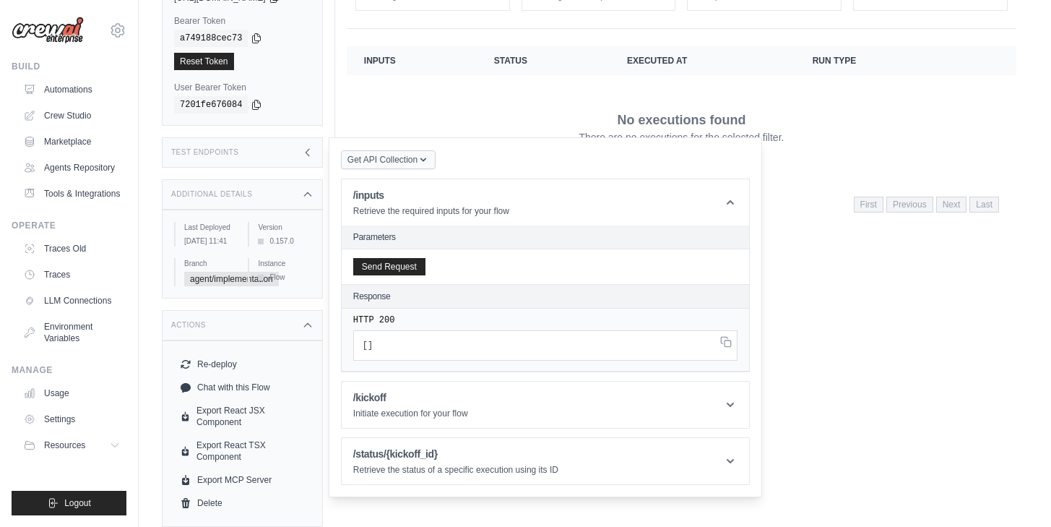
drag, startPoint x: 382, startPoint y: 134, endPoint x: 386, endPoint y: 145, distance: 10.7
click at [382, 137] on div "Get API Collection Postman API Collection /inputs Retrieve the required inputs …" at bounding box center [546, 317] width 434 height 360
click at [387, 154] on span "Get API Collection" at bounding box center [383, 160] width 70 height 12
click at [405, 184] on div "Postman API Collection" at bounding box center [422, 191] width 139 height 14
click at [398, 154] on span "Get API Collection" at bounding box center [383, 160] width 70 height 12
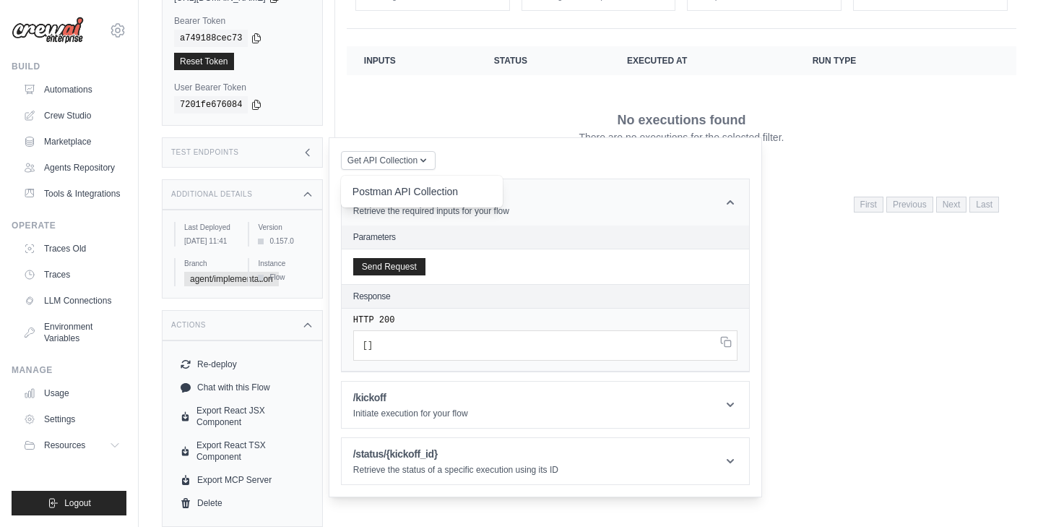
drag, startPoint x: 468, startPoint y: 182, endPoint x: 368, endPoint y: 180, distance: 100.5
click at [367, 184] on div "Postman API Collection" at bounding box center [422, 191] width 139 height 14
drag, startPoint x: 629, startPoint y: 121, endPoint x: 454, endPoint y: 81, distance: 179.5
click at [629, 130] on p "There are no executions for the selected filter." at bounding box center [681, 137] width 205 height 14
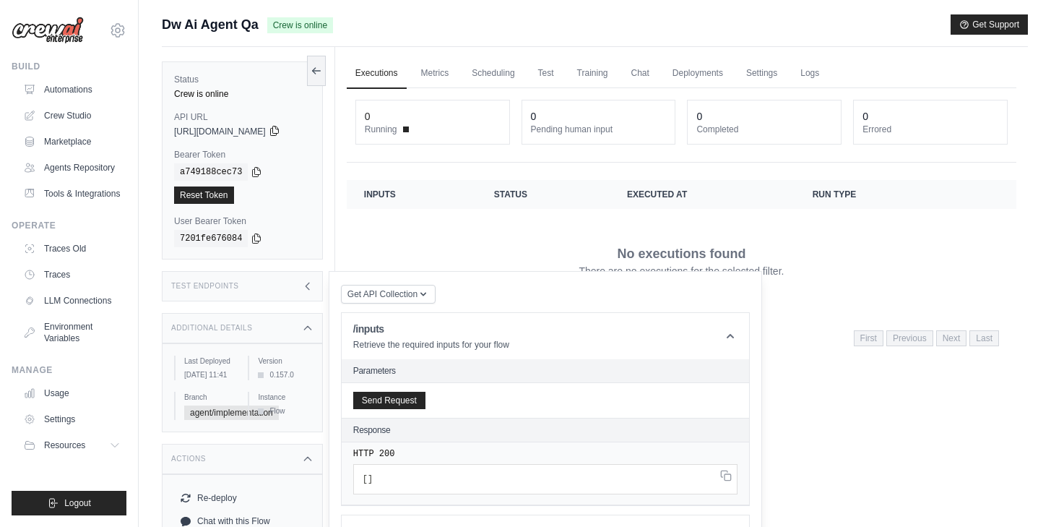
click at [280, 136] on icon at bounding box center [275, 131] width 12 height 12
click at [258, 169] on icon at bounding box center [257, 171] width 12 height 12
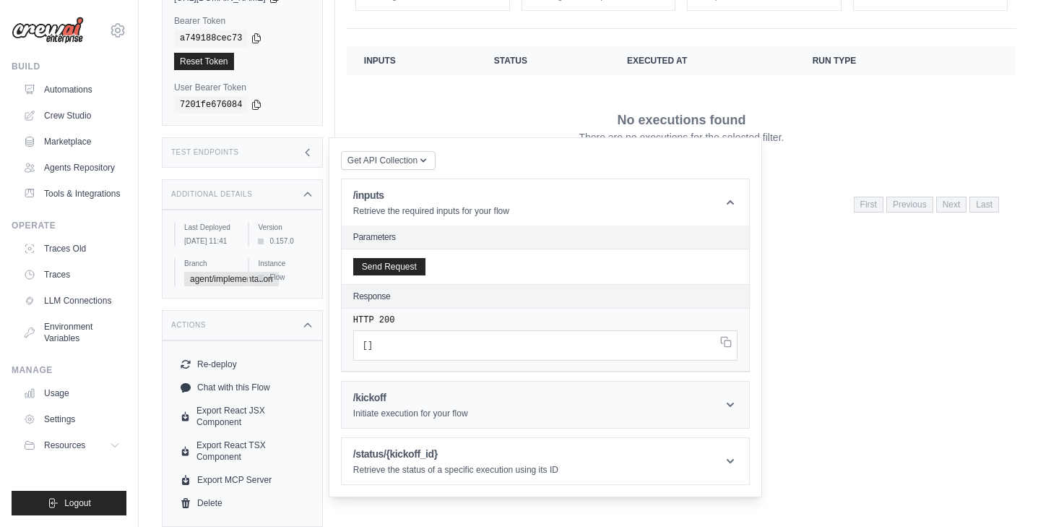
click at [421, 390] on h1 "/kickoff" at bounding box center [410, 397] width 115 height 14
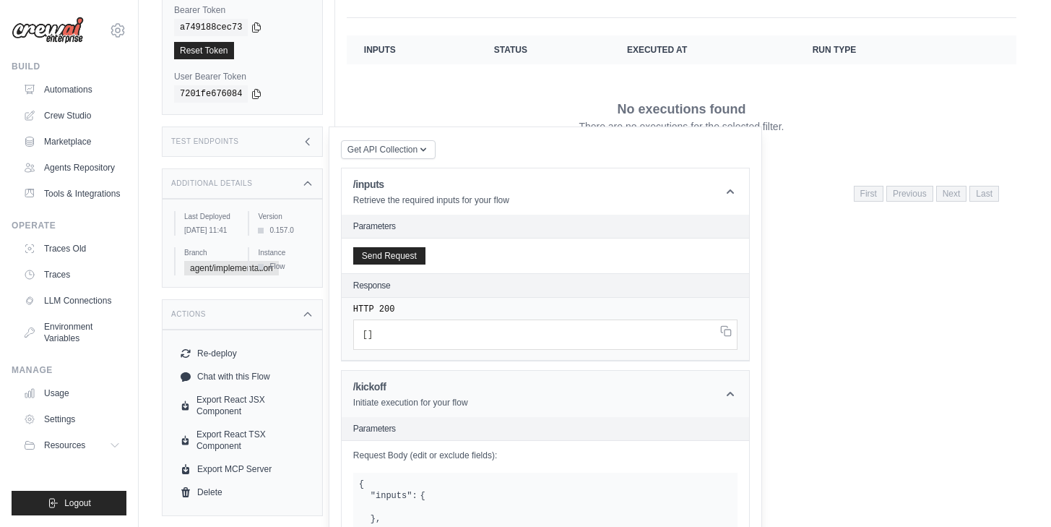
click at [423, 396] on div "/kickoff Initiate execution for your flow" at bounding box center [410, 393] width 115 height 29
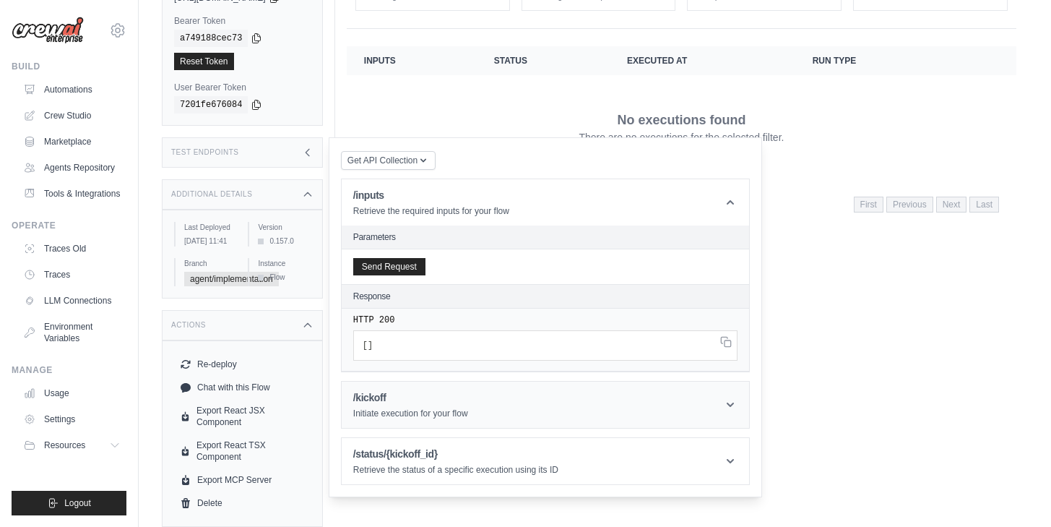
click at [430, 390] on h1 "/kickoff" at bounding box center [410, 397] width 115 height 14
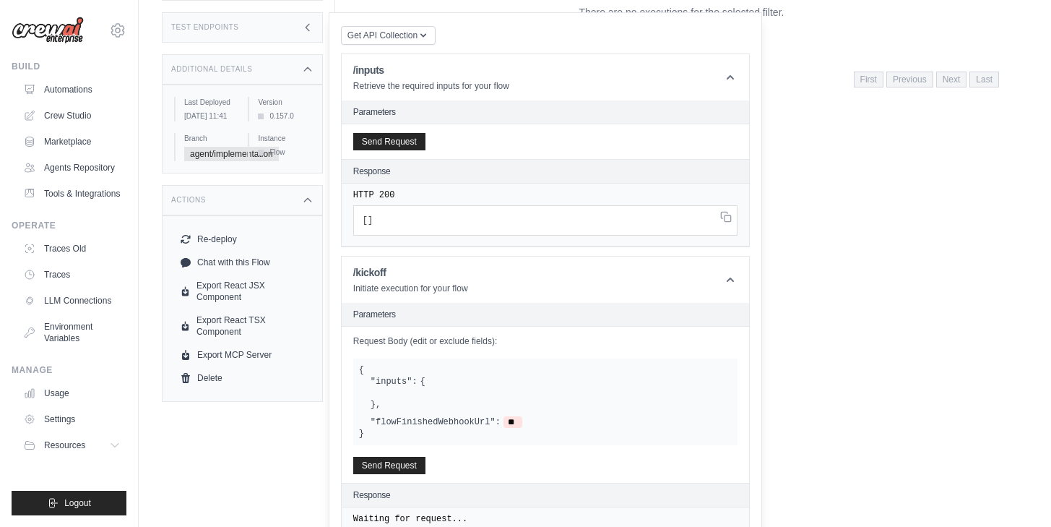
scroll to position [262, 0]
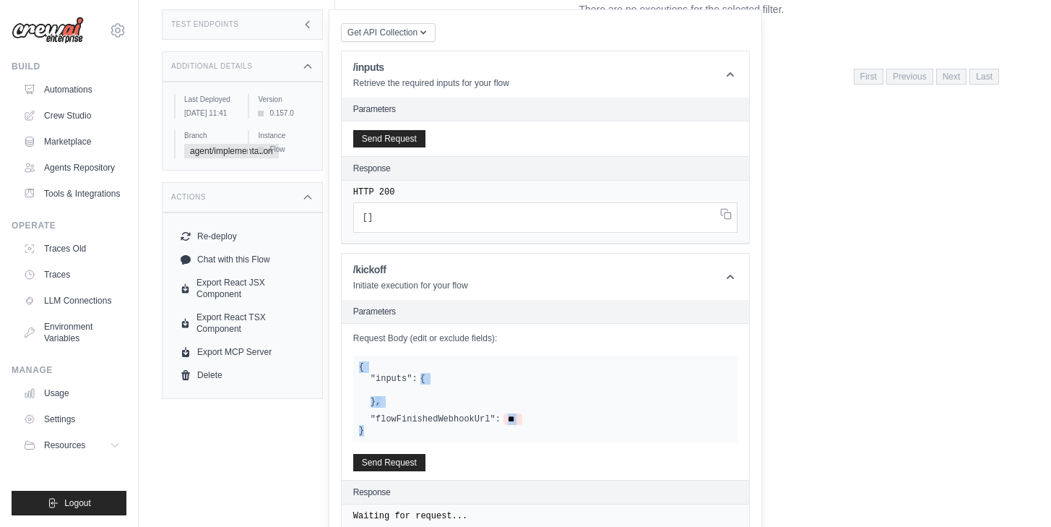
drag, startPoint x: 383, startPoint y: 430, endPoint x: 361, endPoint y: 363, distance: 69.9
click at [361, 363] on div "{ "inputs": { } , "flowFinishedWebhookUrl": ** }" at bounding box center [545, 398] width 384 height 87
copy div "{ "inputs": { } , "flowFinishedWebhookUrl": ** }"
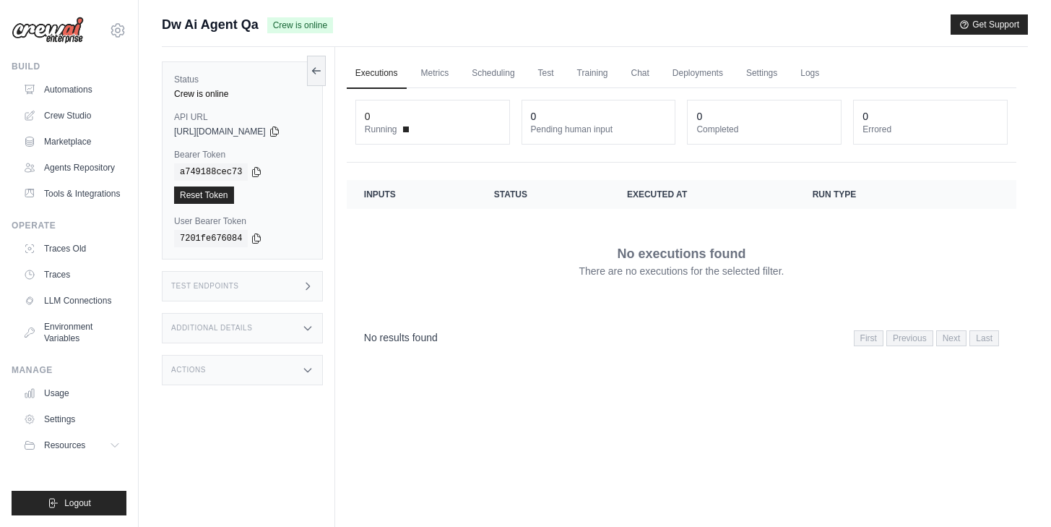
click at [237, 312] on div "Status Crew is online API URL copied [URL][DOMAIN_NAME] Bearer Token copied a74…" at bounding box center [248, 310] width 173 height 527
click at [245, 298] on div "Test Endpoints" at bounding box center [242, 286] width 161 height 30
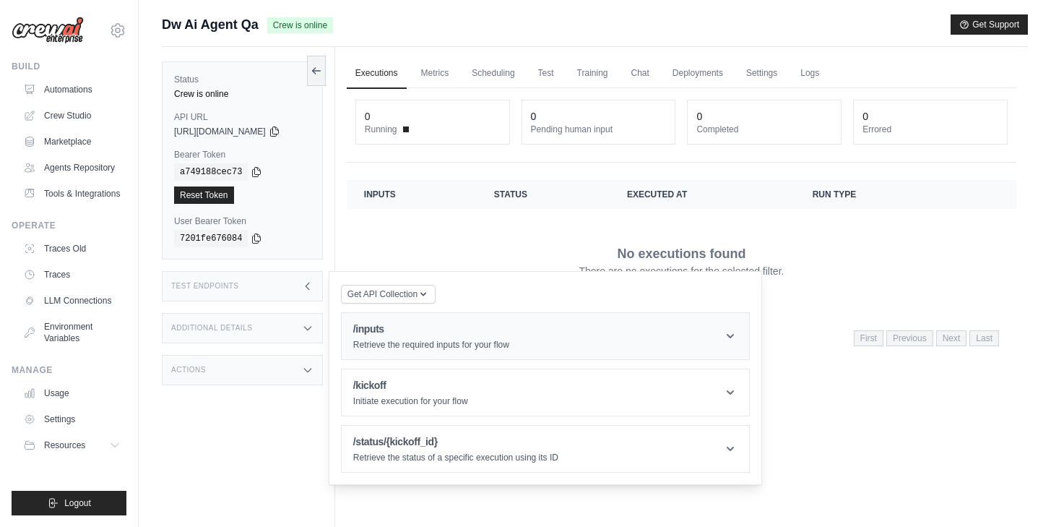
click at [462, 349] on p "Retrieve the required inputs for your flow" at bounding box center [431, 345] width 156 height 12
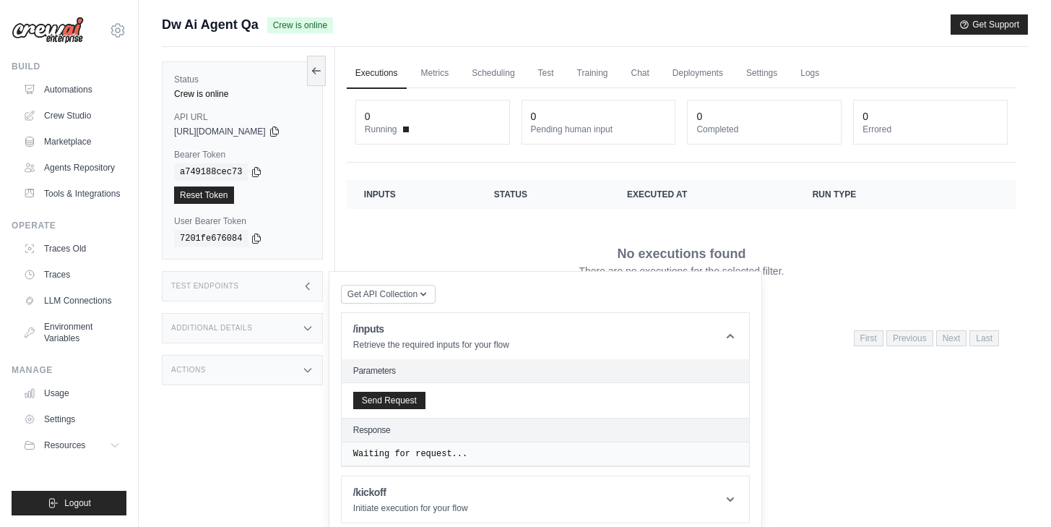
drag, startPoint x: 436, startPoint y: 392, endPoint x: 414, endPoint y: 410, distance: 28.3
click at [433, 392] on div "Send Request" at bounding box center [546, 400] width 408 height 35
click at [415, 409] on div "Send Request" at bounding box center [546, 400] width 408 height 35
click at [416, 406] on button "Send Request" at bounding box center [389, 399] width 72 height 17
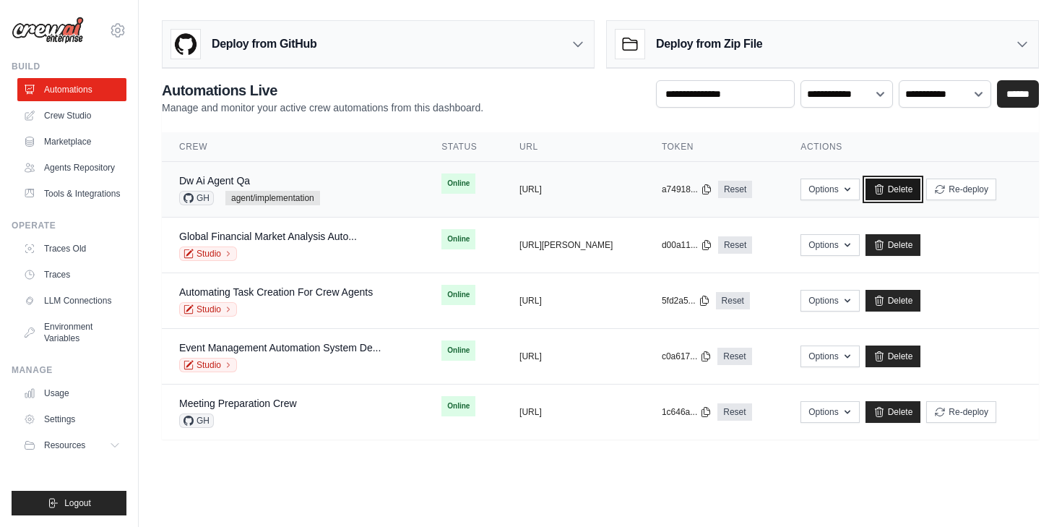
click at [909, 187] on link "Delete" at bounding box center [894, 189] width 56 height 22
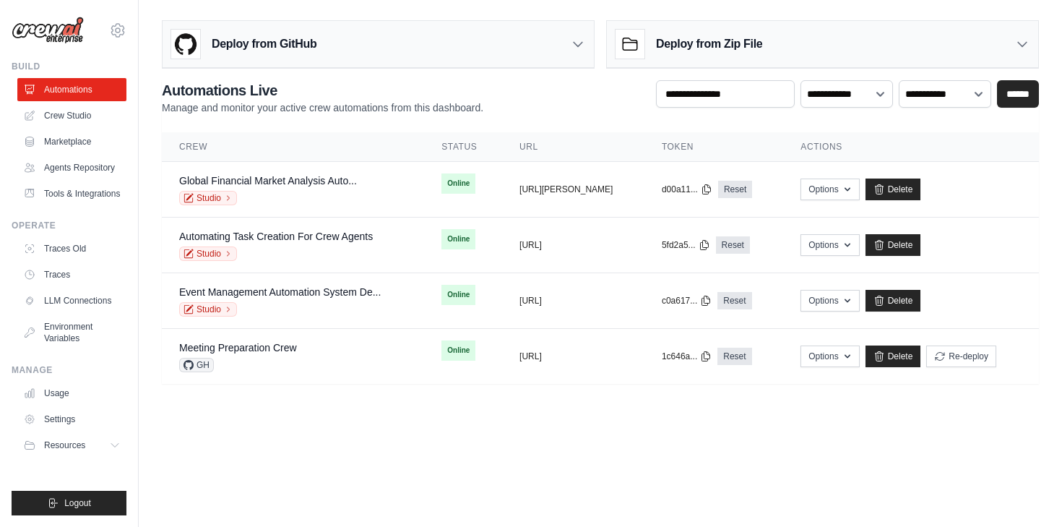
click at [289, 52] on h3 "Deploy from GitHub" at bounding box center [264, 43] width 105 height 17
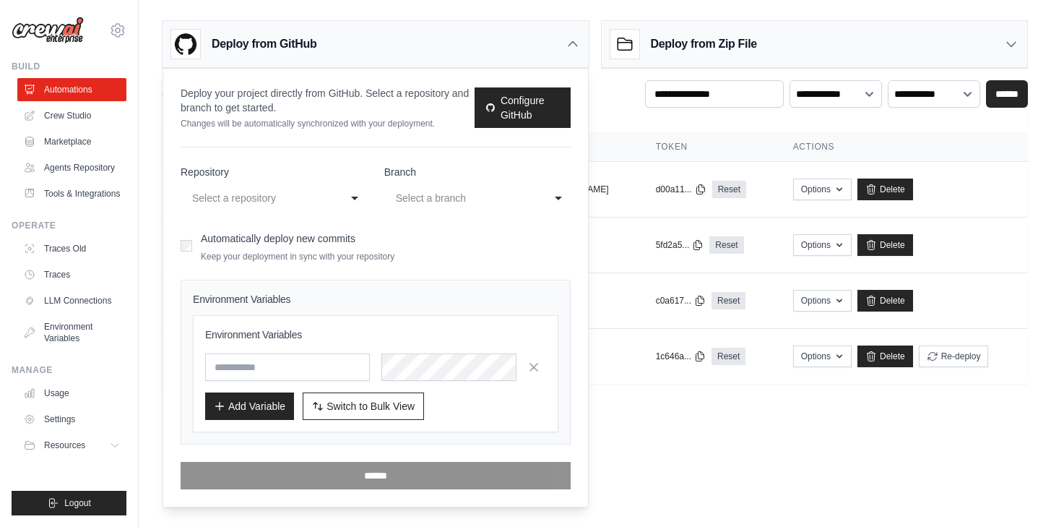
click at [288, 194] on div "Select a repository" at bounding box center [259, 197] width 134 height 17
select select "**********"
drag, startPoint x: 254, startPoint y: 282, endPoint x: 304, endPoint y: 277, distance: 50.0
click at [448, 204] on div "Loading..." at bounding box center [463, 197] width 134 height 17
click at [434, 190] on div "main" at bounding box center [463, 197] width 134 height 17
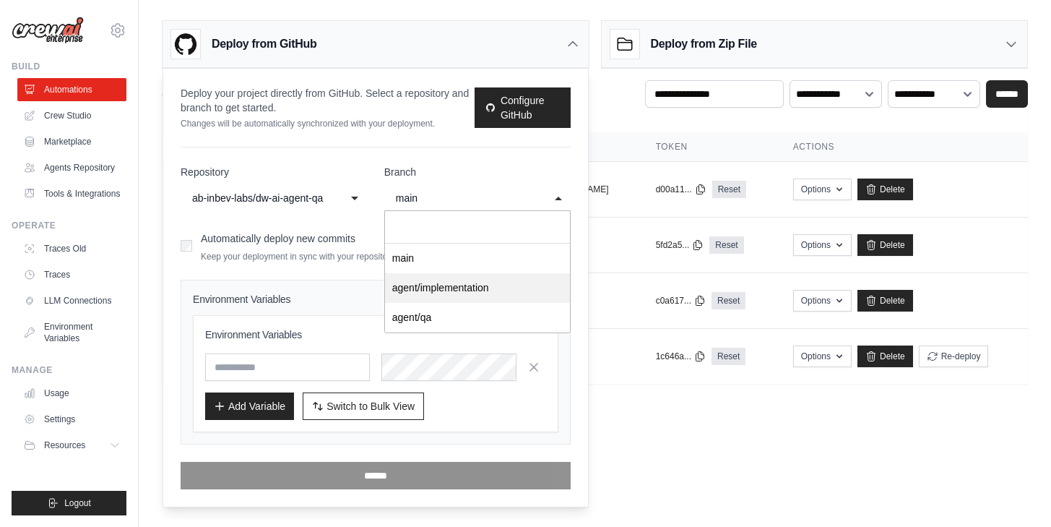
select select "**********"
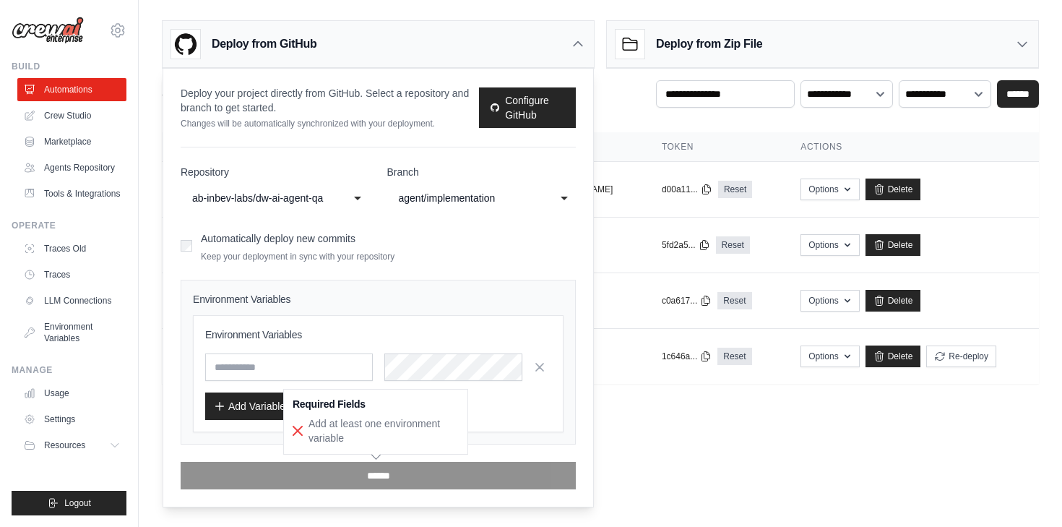
click at [335, 415] on div "Required Fields Select a repository Select a branch Add at least one environmen…" at bounding box center [376, 421] width 184 height 64
click at [353, 397] on button "Switch to Bulk View Switch to Table View" at bounding box center [363, 405] width 121 height 27
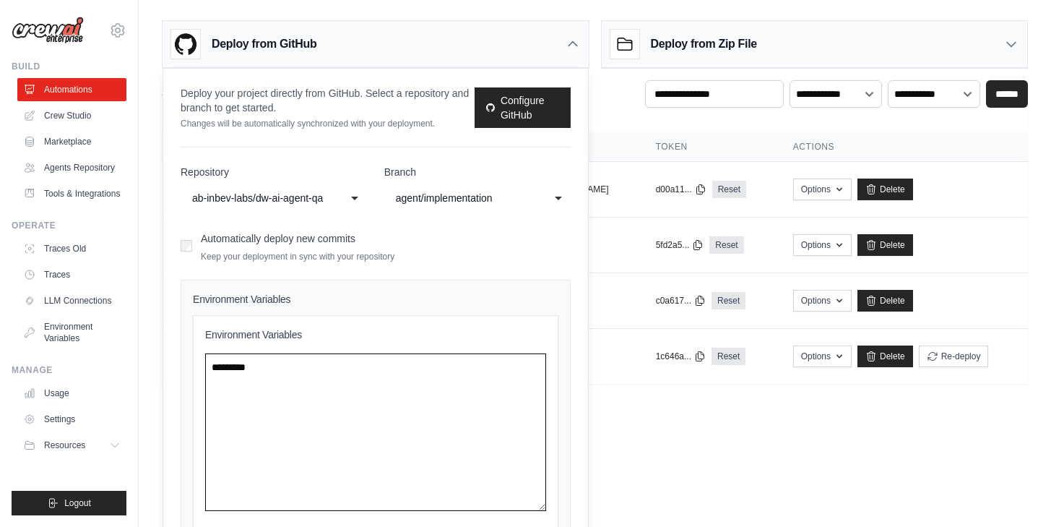
click at [273, 367] on textarea at bounding box center [375, 432] width 341 height 158
paste textarea "**********"
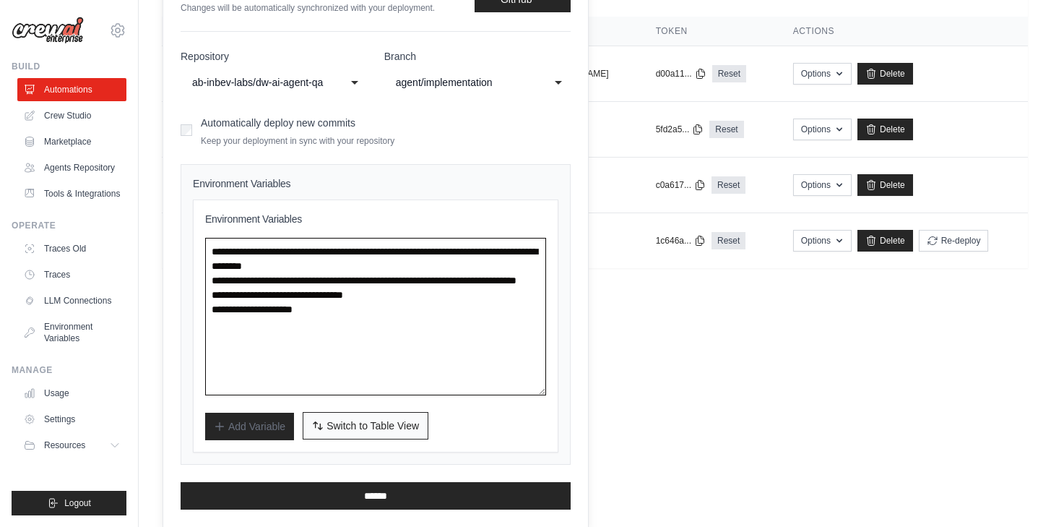
type textarea "**********"
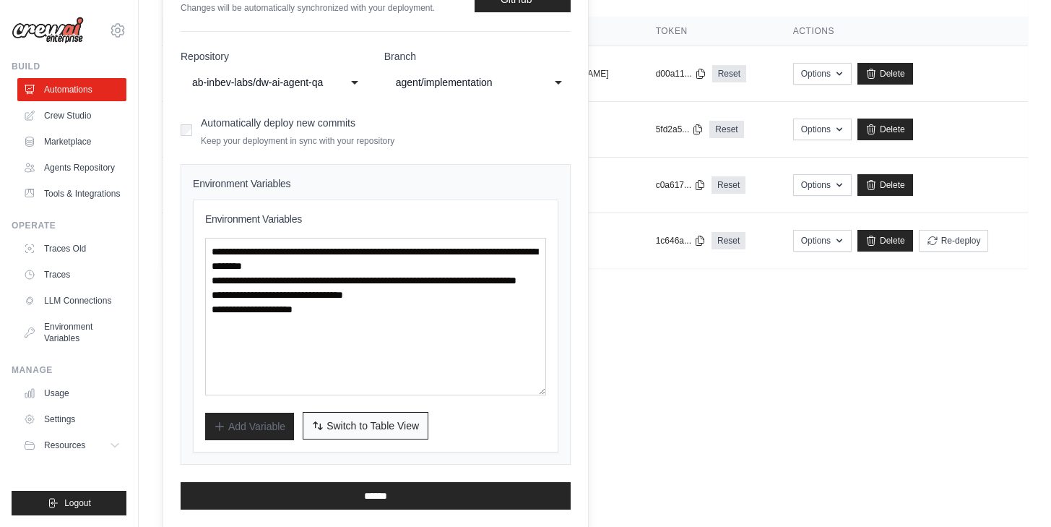
click at [376, 431] on span "Switch to Table View" at bounding box center [373, 425] width 92 height 14
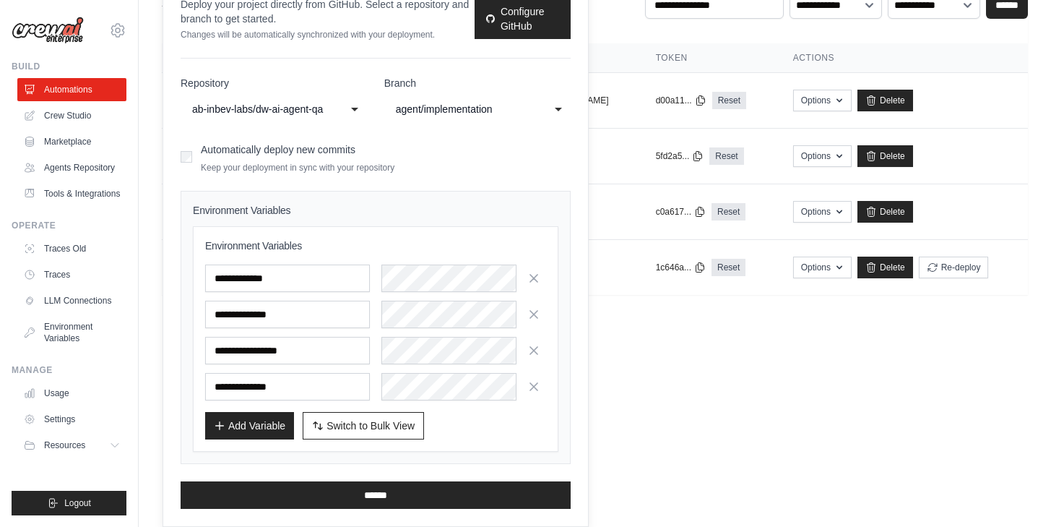
click at [689, 390] on body "icaro.belem-ext@ab-inbev.com AB InBev - GHQ Your organization" at bounding box center [525, 174] width 1051 height 527
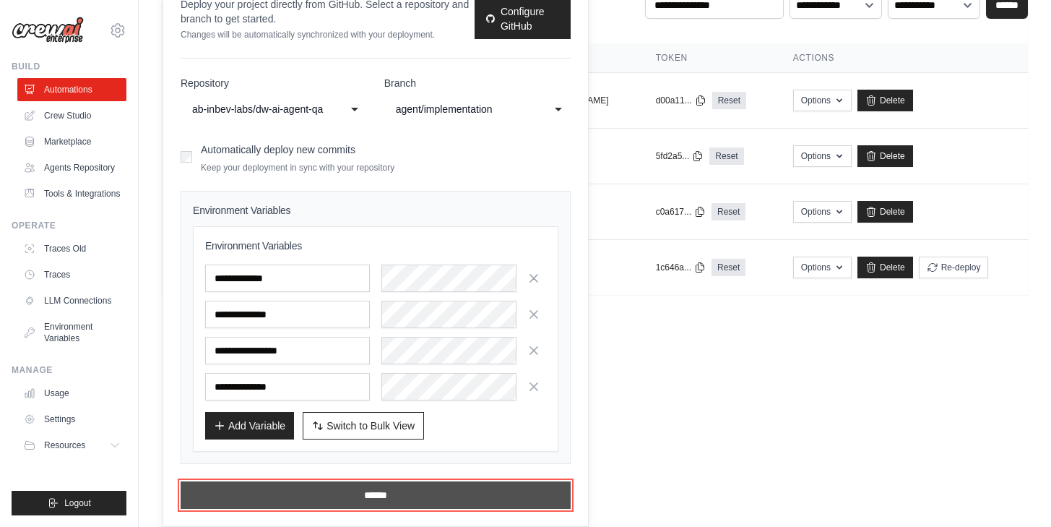
click at [392, 494] on input "******" at bounding box center [376, 494] width 390 height 27
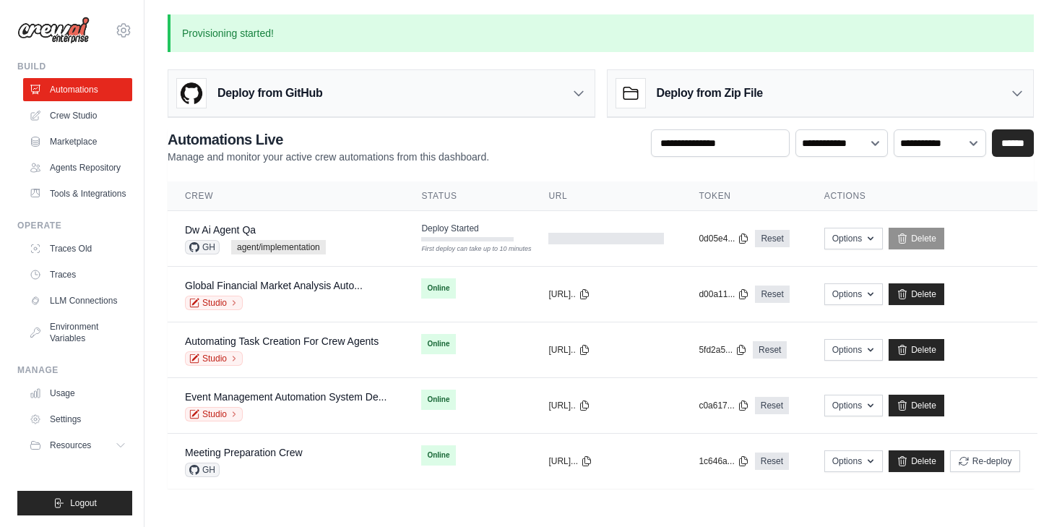
scroll to position [0, 0]
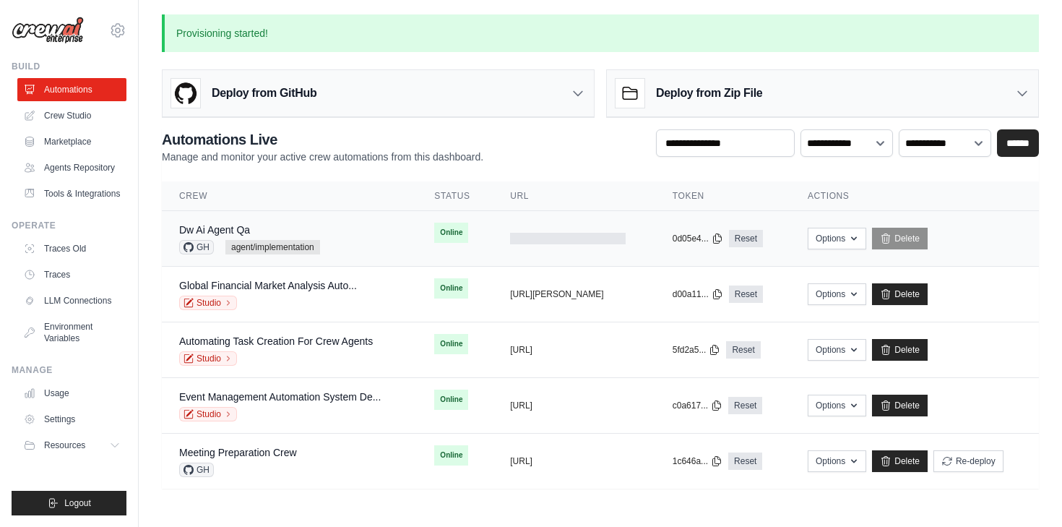
click at [273, 256] on td "Dw Ai Agent Qa GH agent/implementation" at bounding box center [289, 239] width 255 height 56
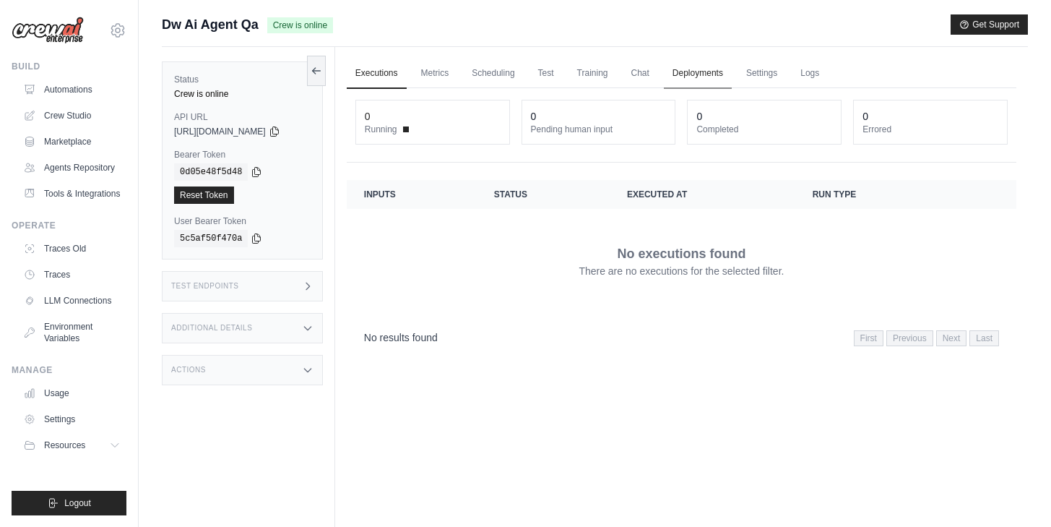
click at [704, 82] on link "Deployments" at bounding box center [698, 74] width 68 height 30
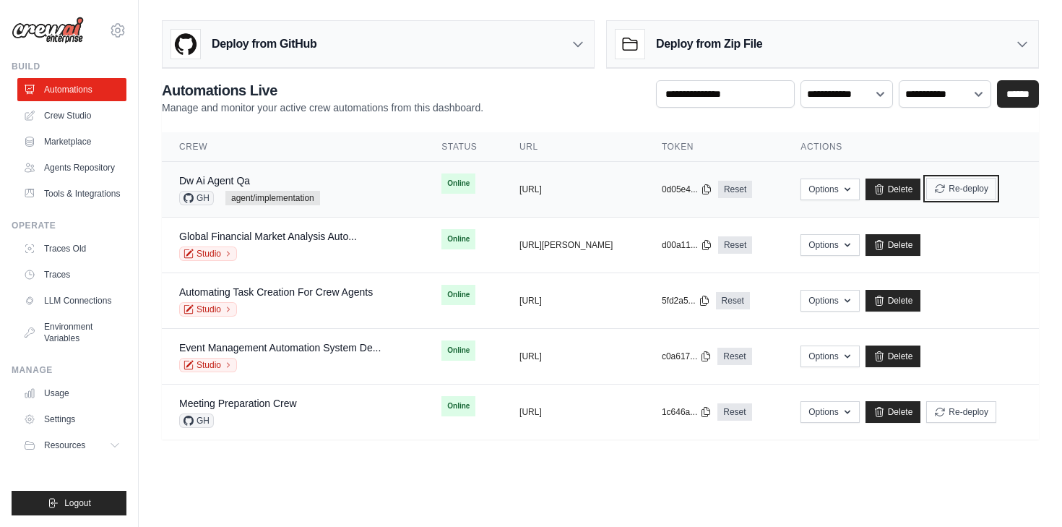
click at [988, 191] on button "Re-deploy" at bounding box center [961, 189] width 70 height 22
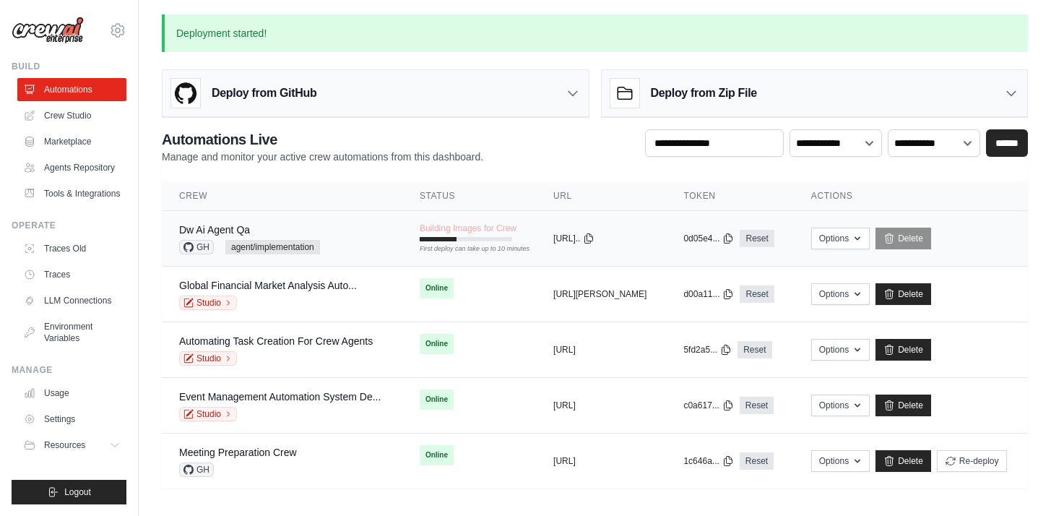
click at [471, 245] on div "First deploy can take up to 10 minutes" at bounding box center [466, 249] width 92 height 10
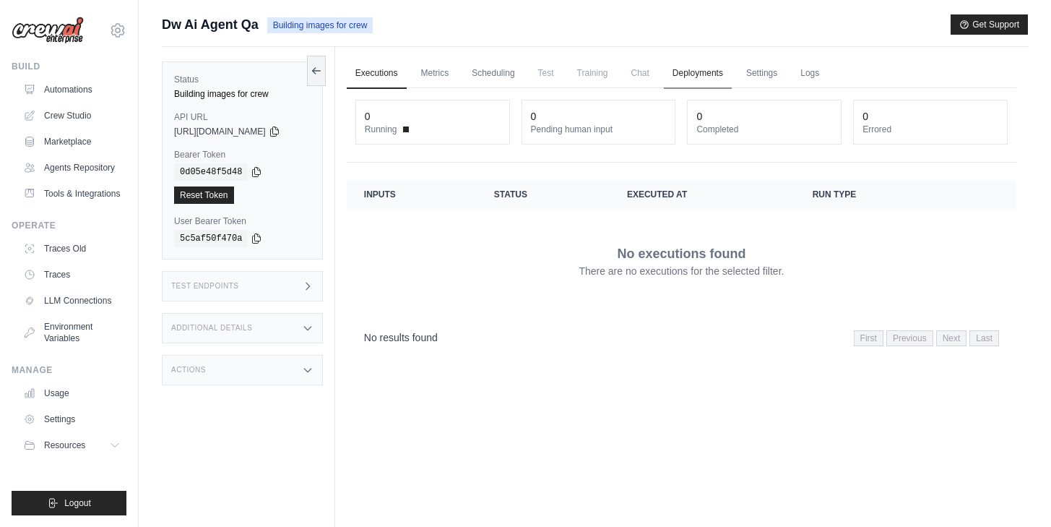
click at [707, 64] on link "Deployments" at bounding box center [698, 74] width 68 height 30
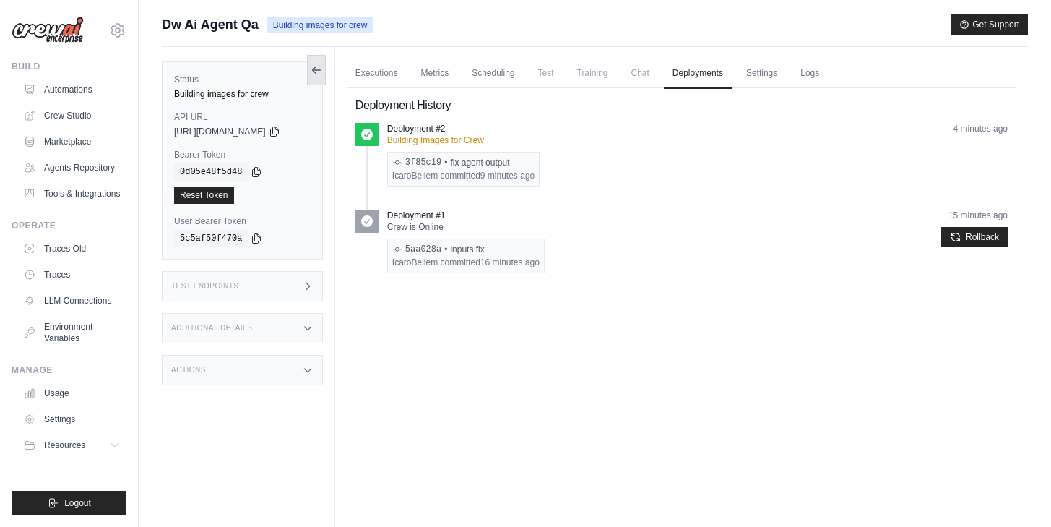
drag, startPoint x: 335, startPoint y: 72, endPoint x: 327, endPoint y: 72, distance: 8.7
click at [335, 72] on div "Status Building images for crew API URL copied [URL][DOMAIN_NAME] Bearer Token …" at bounding box center [248, 310] width 173 height 527
click at [322, 72] on icon at bounding box center [317, 70] width 12 height 12
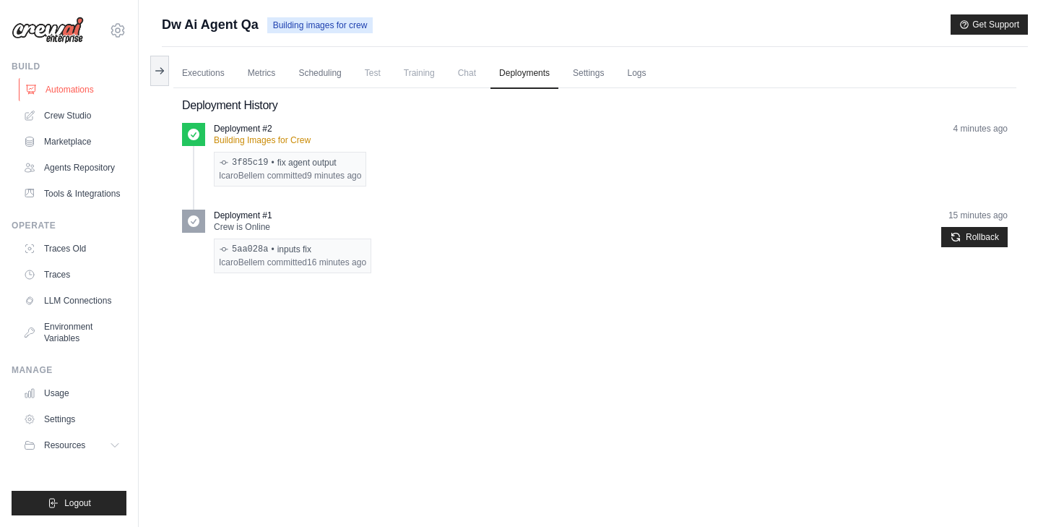
click at [79, 86] on link "Automations" at bounding box center [73, 89] width 109 height 23
